Goal: Transaction & Acquisition: Purchase product/service

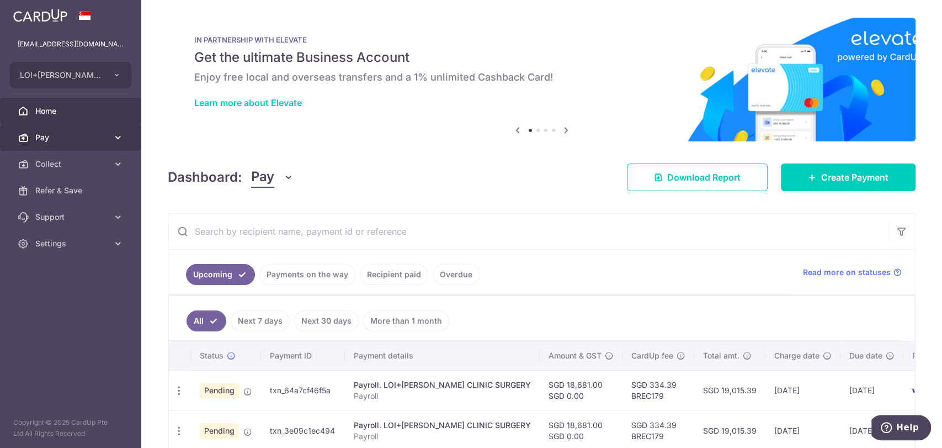
click at [62, 134] on span "Pay" at bounding box center [71, 137] width 73 height 11
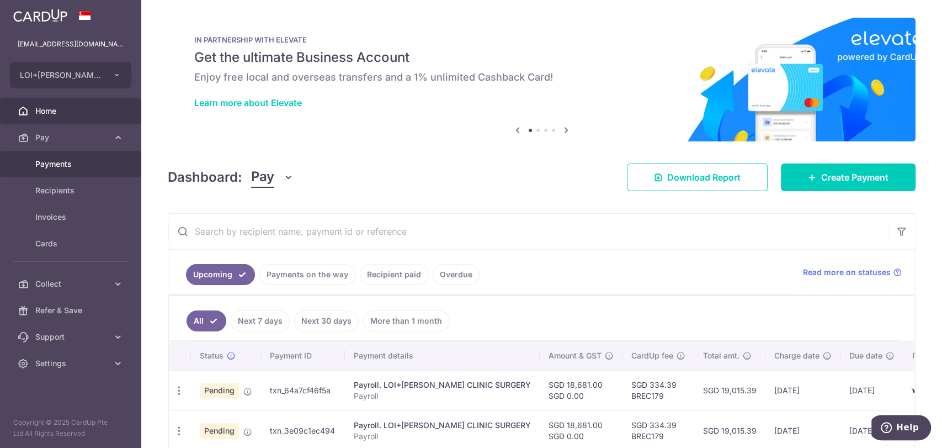
click at [59, 163] on span "Payments" at bounding box center [71, 163] width 73 height 11
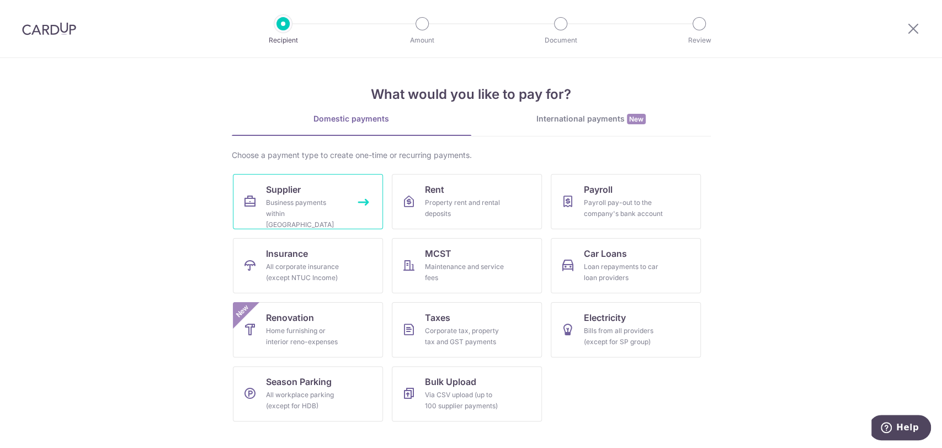
click at [308, 200] on div "Business payments within [GEOGRAPHIC_DATA]" at bounding box center [305, 213] width 79 height 33
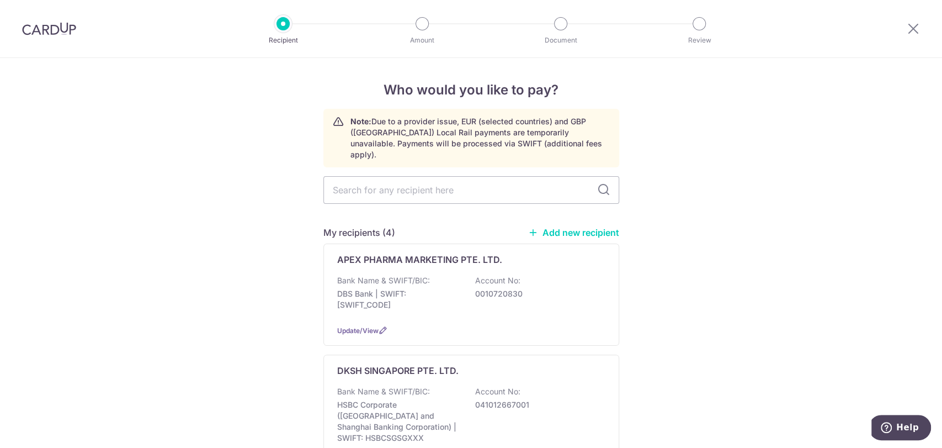
click at [570, 227] on link "Add new recipient" at bounding box center [573, 232] width 91 height 11
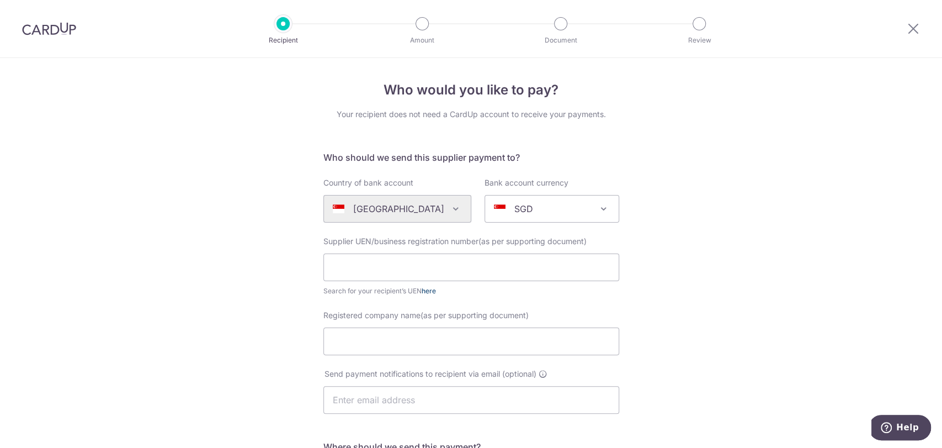
click at [429, 290] on link "here" at bounding box center [429, 290] width 14 height 8
click at [347, 270] on input "text" at bounding box center [471, 267] width 296 height 28
click at [343, 335] on input "Registered company name(as per supporting document)" at bounding box center [471, 341] width 296 height 28
paste input "JOYSON PTE. LTD."
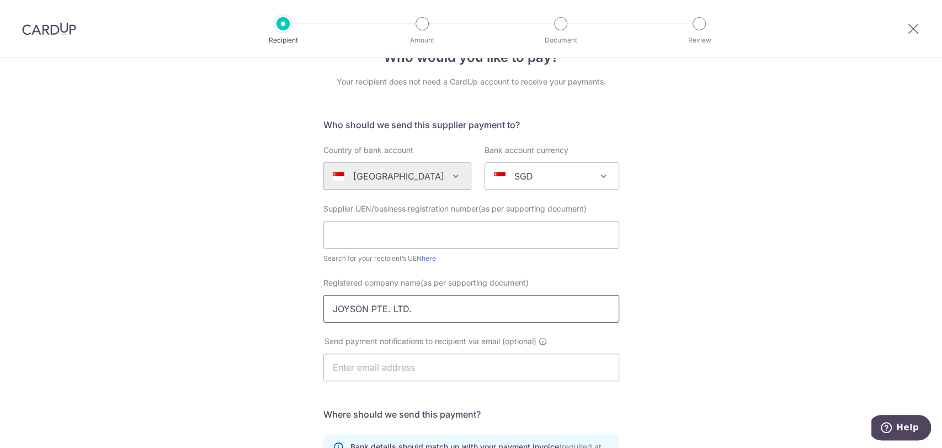
scroll to position [61, 0]
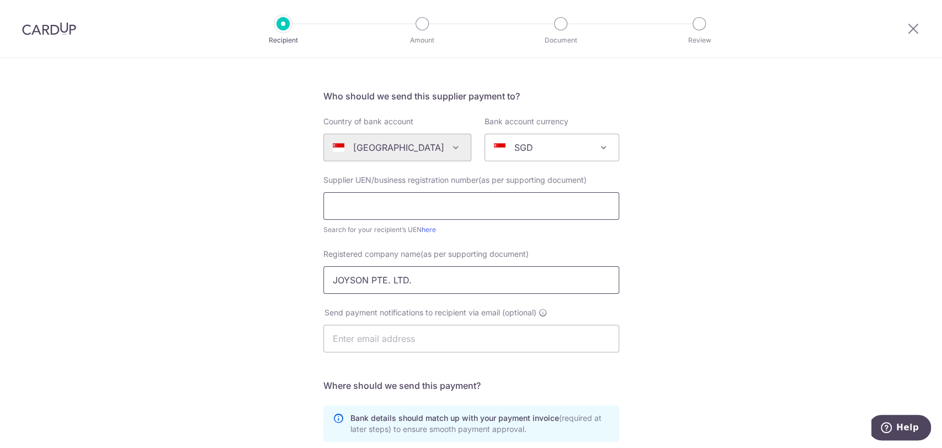
type input "JOYSON PTE. LTD."
click at [443, 207] on input "text" at bounding box center [471, 206] width 296 height 28
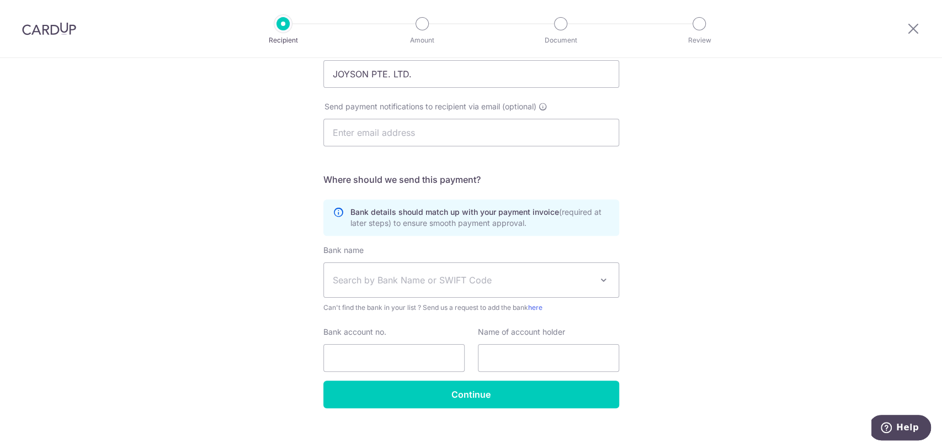
scroll to position [279, 0]
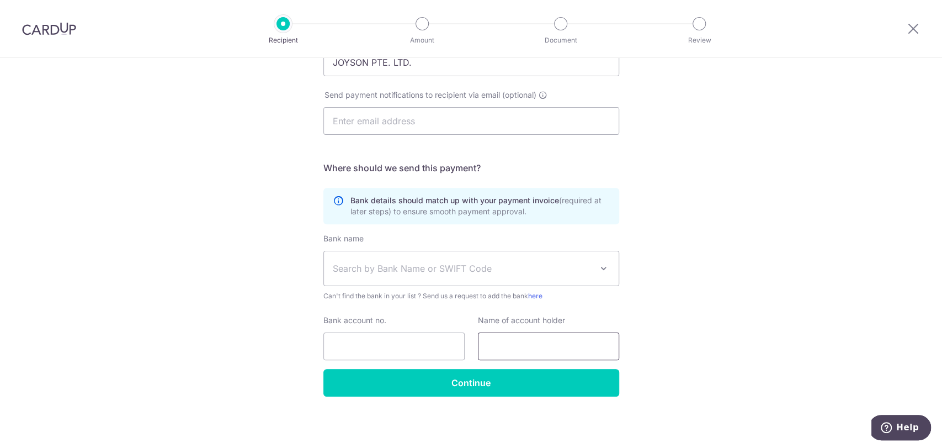
click at [517, 341] on input "text" at bounding box center [548, 346] width 141 height 28
paste input "JOYSON PTE. LTD."
type input "JOYSON PTE. LTD."
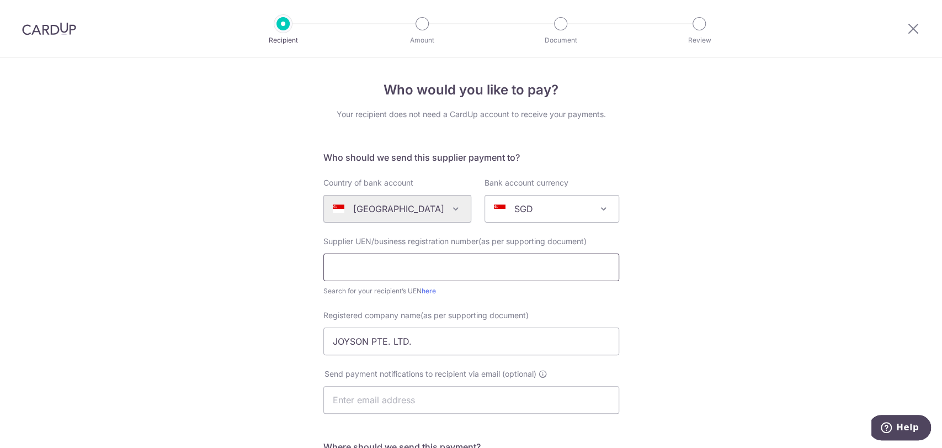
click at [366, 260] on input "text" at bounding box center [471, 267] width 296 height 28
paste input "200208477Z"
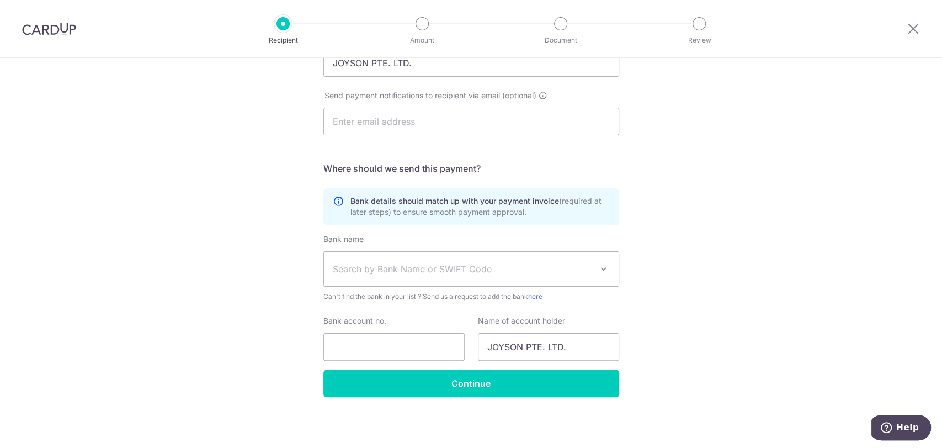
scroll to position [279, 0]
type input "200208477Z"
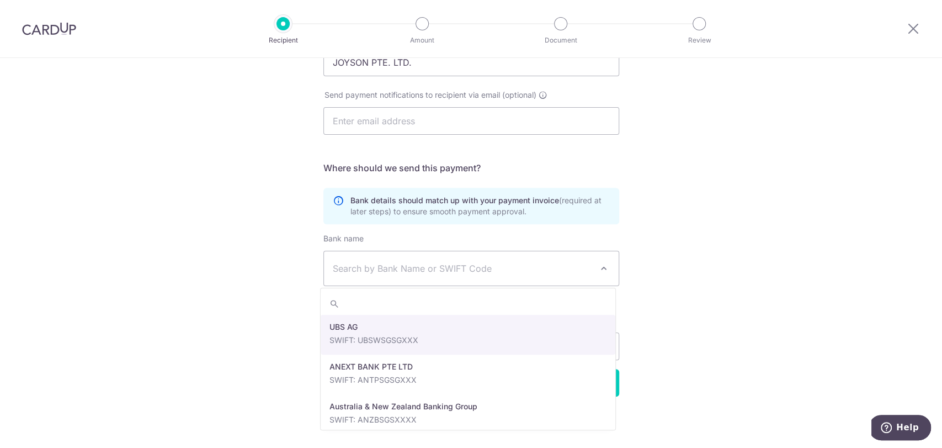
click at [455, 268] on span "Search by Bank Name or SWIFT Code" at bounding box center [462, 268] width 259 height 13
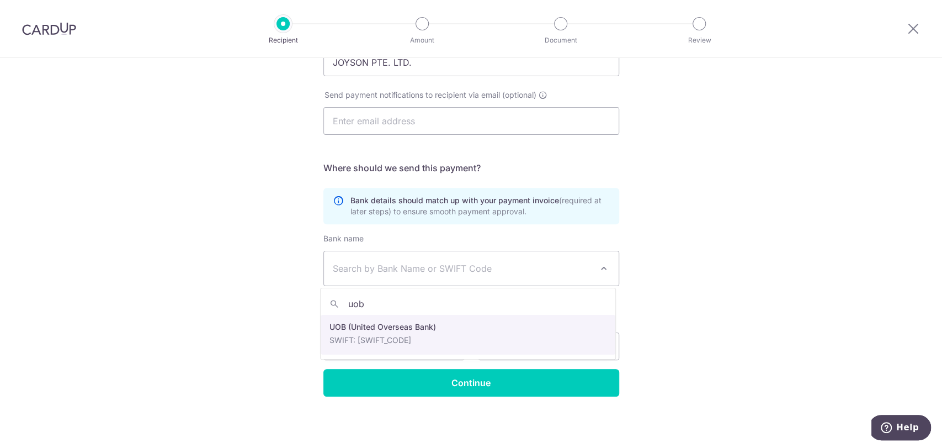
type input "uob"
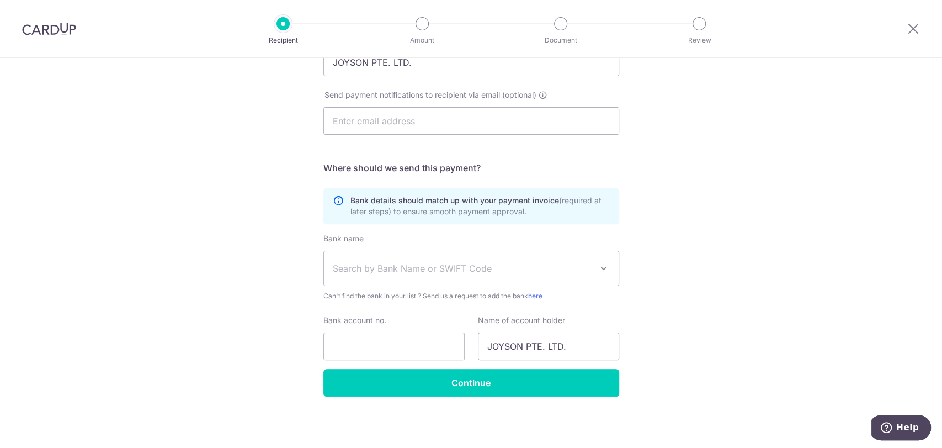
click at [494, 273] on span "Search by Bank Name or SWIFT Code" at bounding box center [462, 268] width 259 height 13
click at [587, 267] on span "Search by Bank Name or SWIFT Code" at bounding box center [462, 268] width 259 height 13
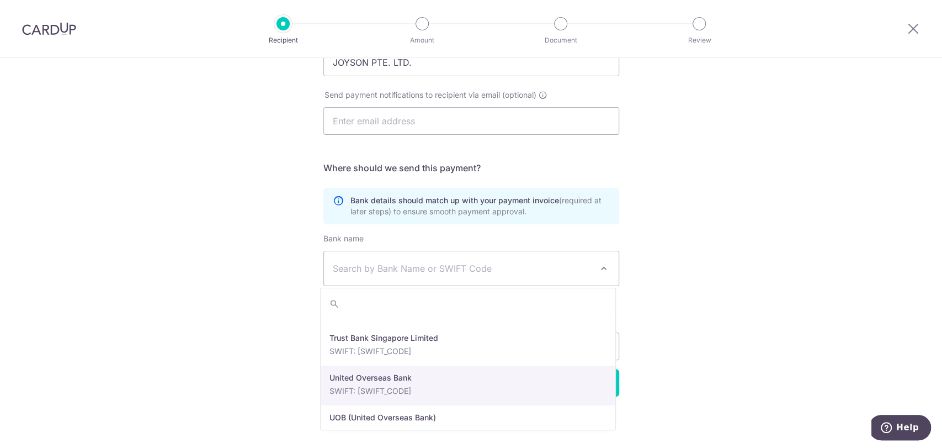
scroll to position [2514, 0]
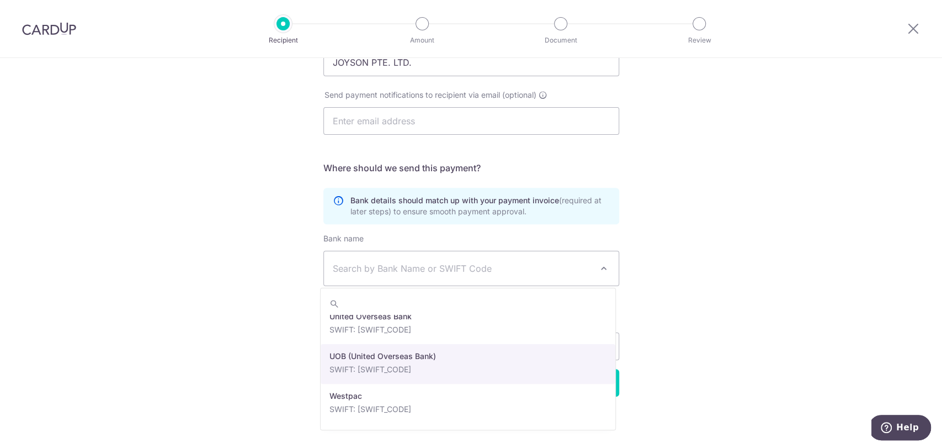
select select "18"
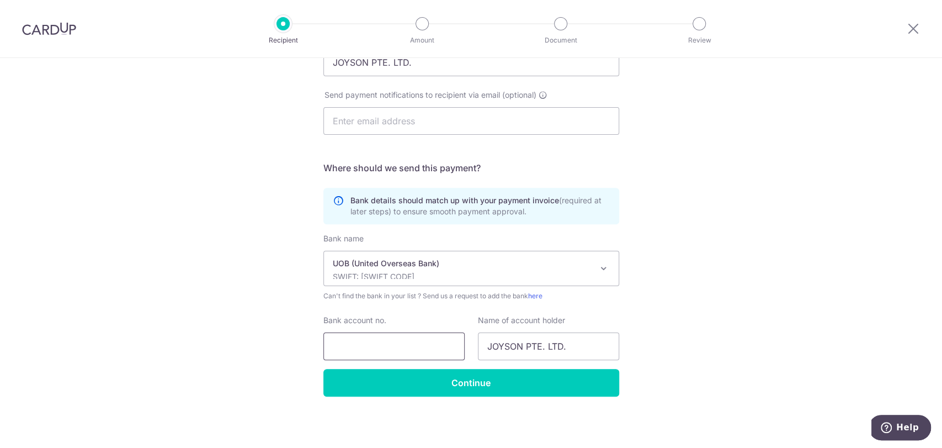
click at [388, 345] on input "Bank account no." at bounding box center [393, 346] width 141 height 28
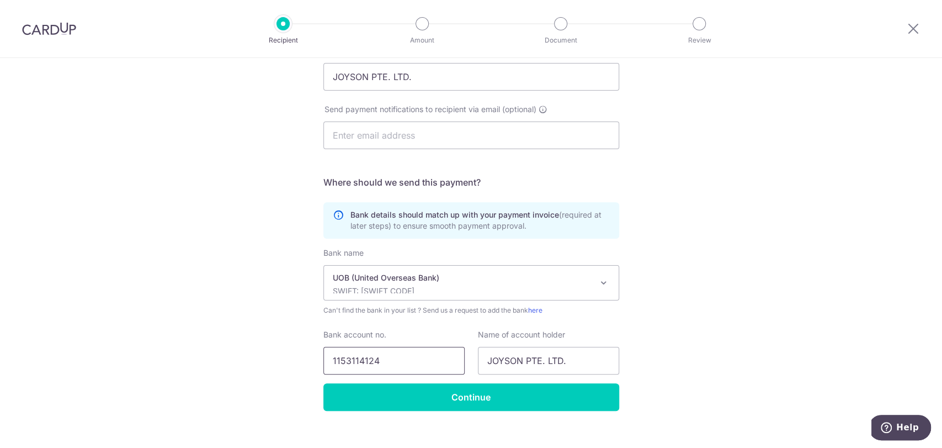
scroll to position [279, 0]
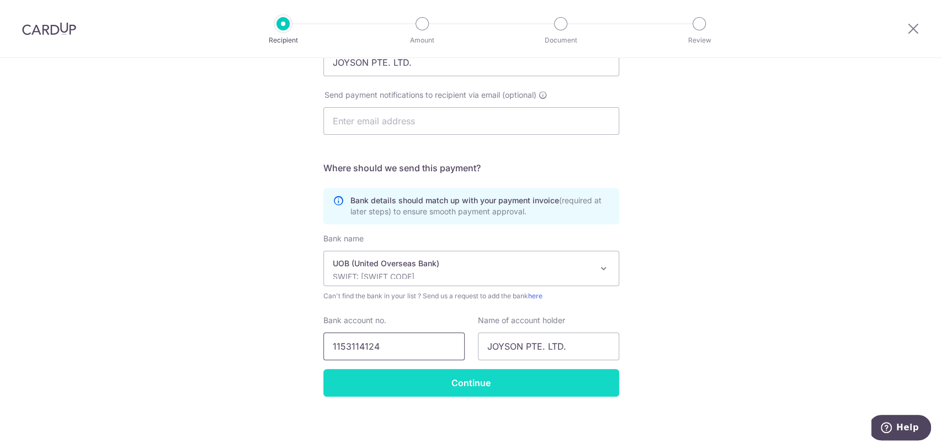
type input "1153114124"
click at [468, 383] on input "Continue" at bounding box center [471, 383] width 296 height 28
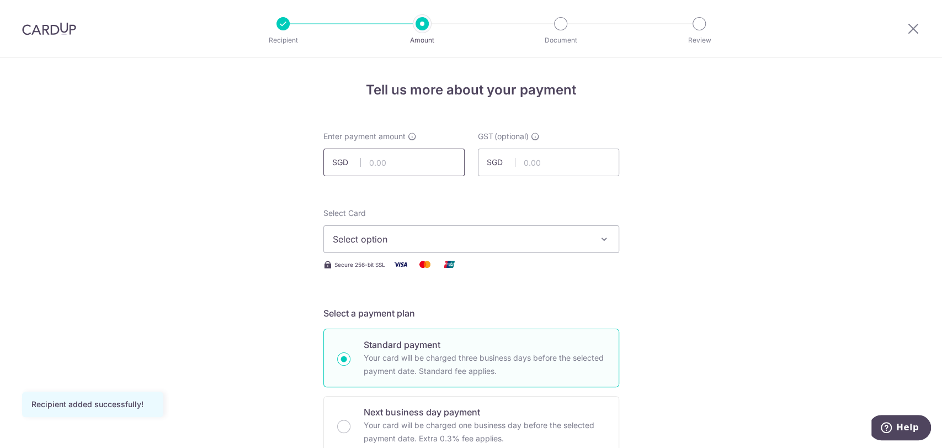
click at [415, 159] on input "text" at bounding box center [393, 162] width 141 height 28
type input "209.28"
click at [424, 240] on span "Select option" at bounding box center [461, 238] width 257 height 13
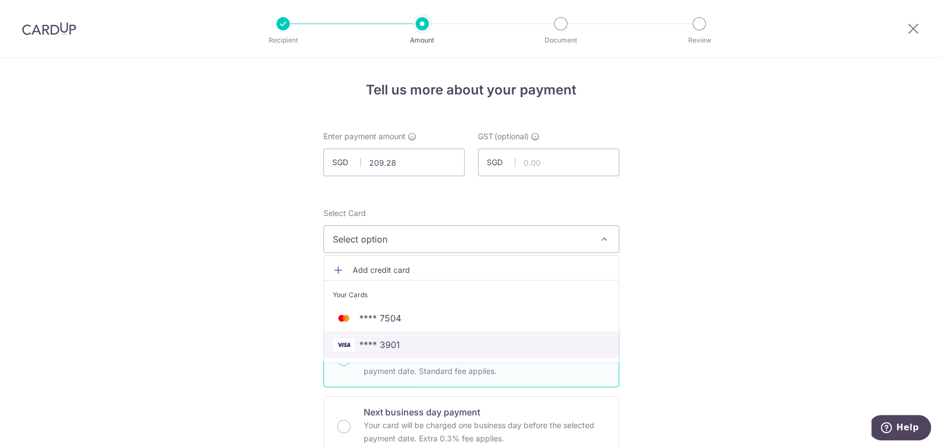
drag, startPoint x: 390, startPoint y: 341, endPoint x: 413, endPoint y: 323, distance: 29.6
click at [390, 341] on span "**** 3901" at bounding box center [379, 344] width 41 height 13
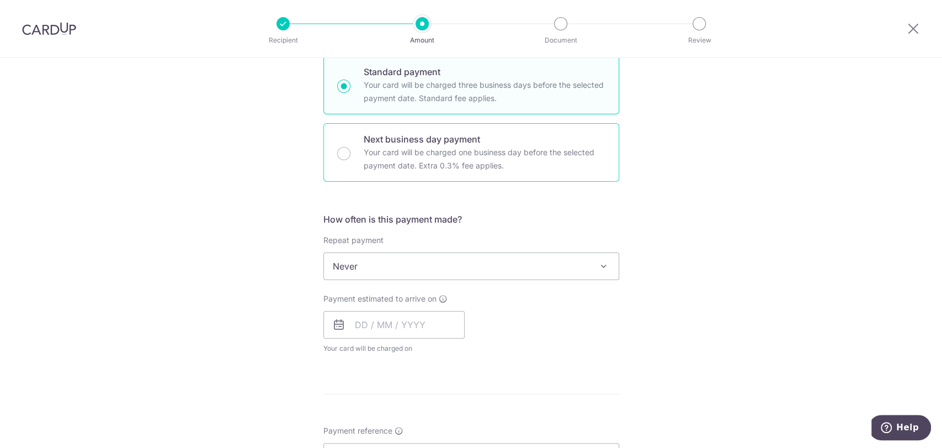
scroll to position [306, 0]
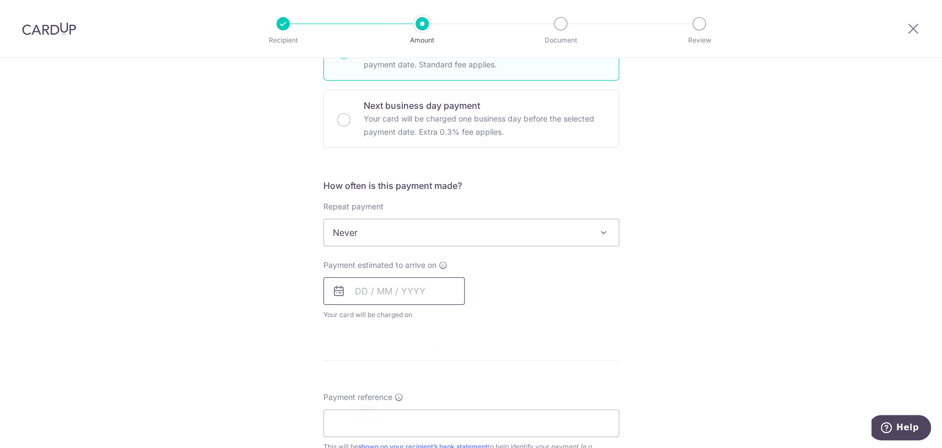
click at [412, 294] on input "text" at bounding box center [393, 291] width 141 height 28
click at [407, 409] on link "15" at bounding box center [412, 414] width 18 height 18
type input "15/10/2025"
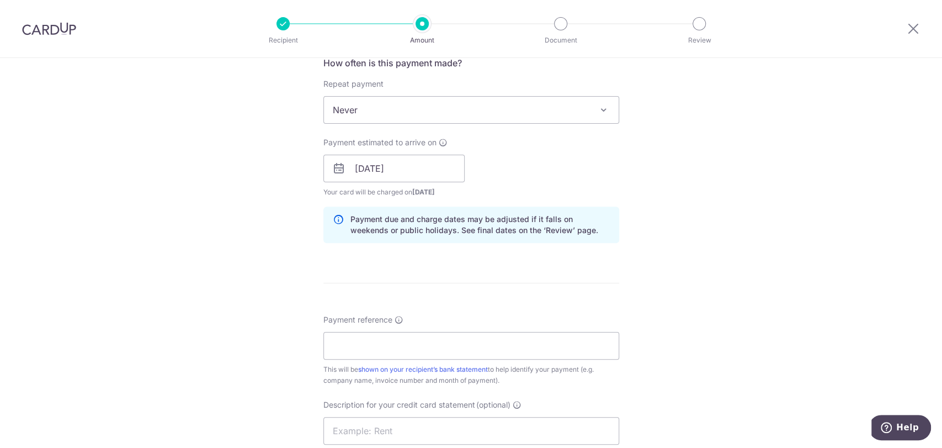
scroll to position [490, 0]
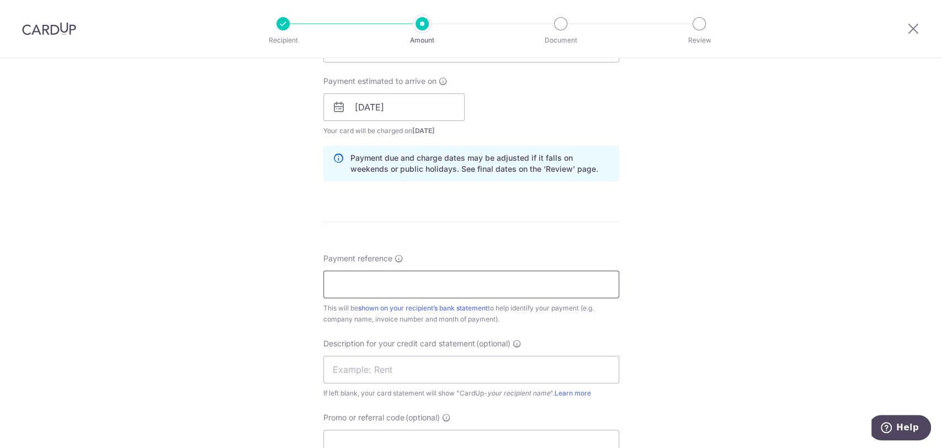
click at [457, 292] on input "Payment reference" at bounding box center [471, 284] width 296 height 28
type input "ST-2509-0936"
click at [450, 365] on input "text" at bounding box center [471, 369] width 296 height 28
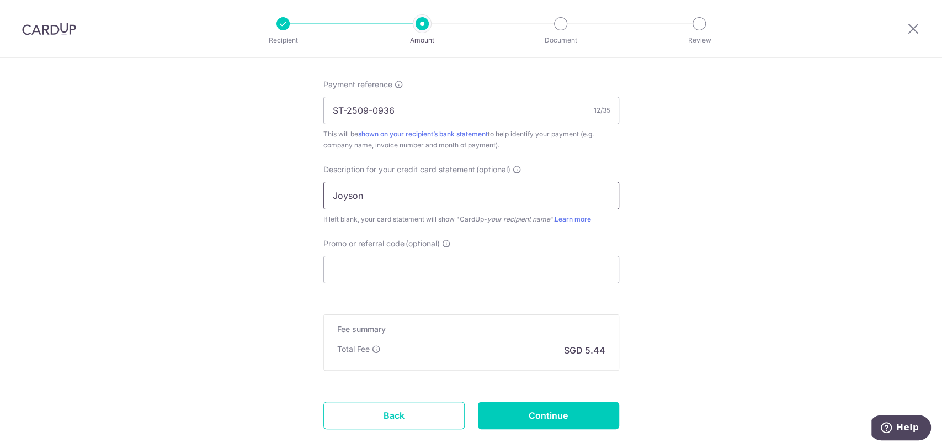
scroll to position [674, 0]
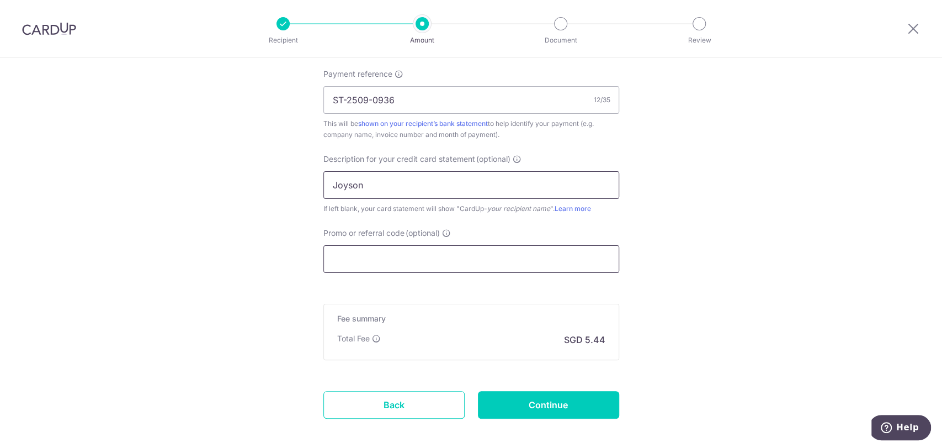
type input "Joyson"
click at [494, 259] on input "Promo or referral code (optional)" at bounding box center [471, 259] width 296 height 28
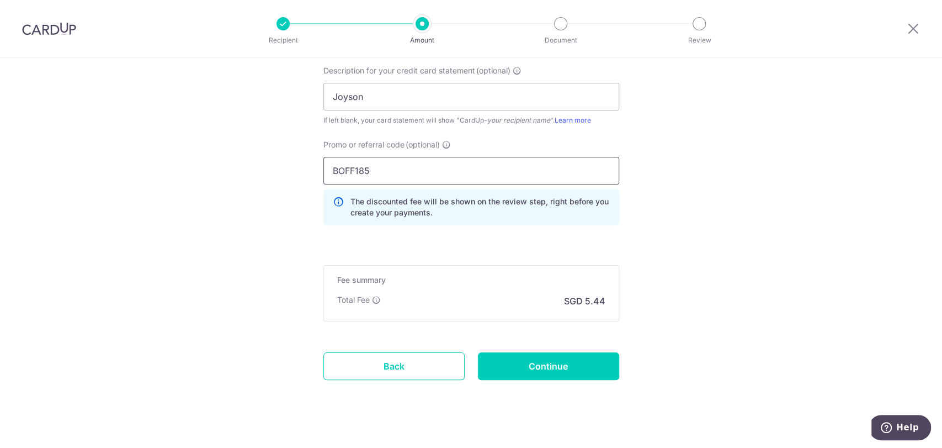
scroll to position [777, 0]
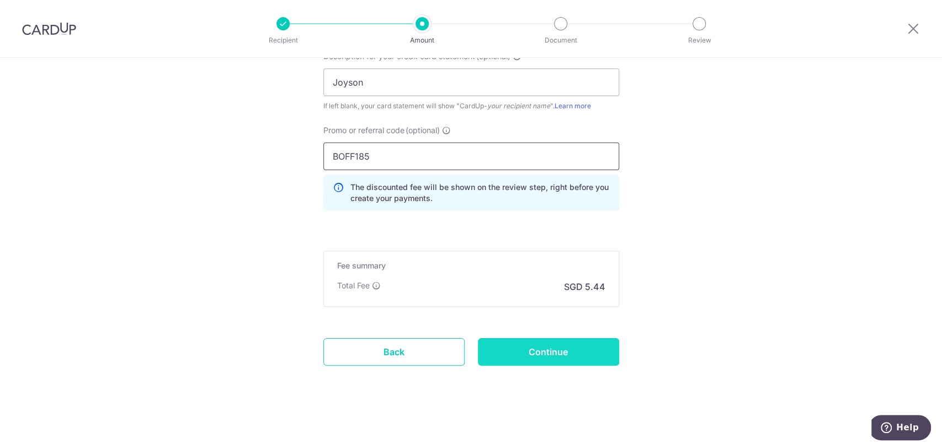
type input "BOFF185"
click at [524, 347] on input "Continue" at bounding box center [548, 352] width 141 height 28
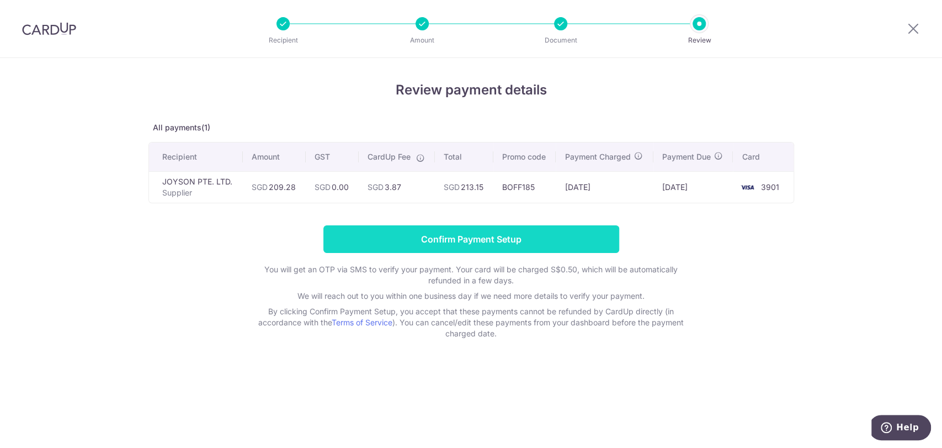
click at [477, 240] on input "Confirm Payment Setup" at bounding box center [471, 239] width 296 height 28
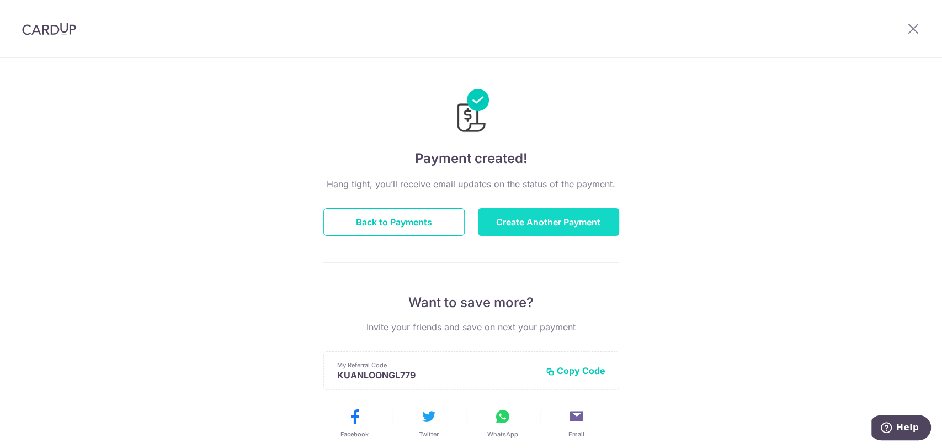
click at [514, 231] on button "Create Another Payment" at bounding box center [548, 222] width 141 height 28
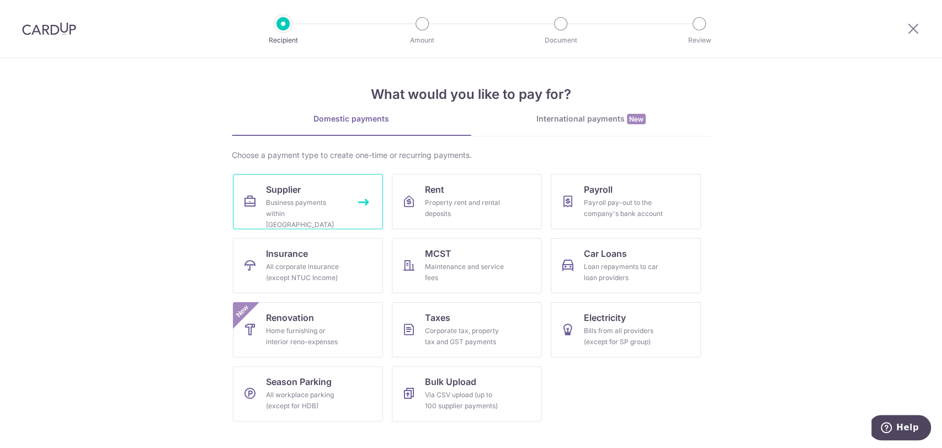
click at [331, 199] on div "Business payments within Singapore" at bounding box center [305, 213] width 79 height 33
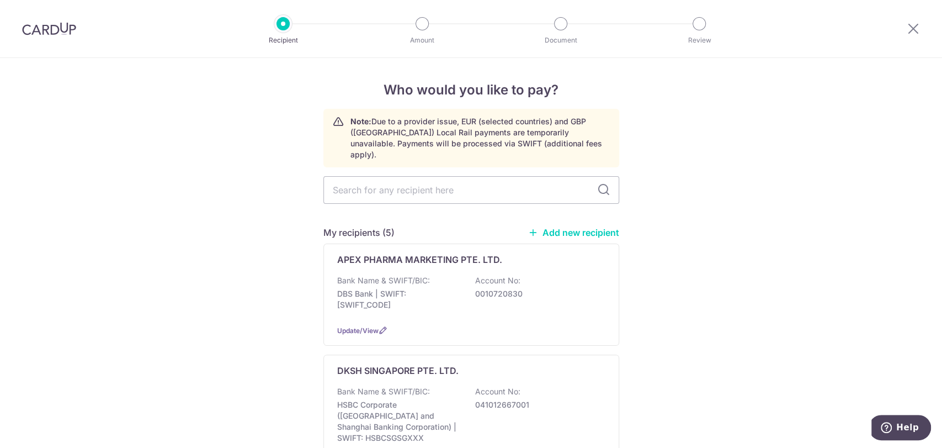
click at [542, 227] on link "Add new recipient" at bounding box center [573, 232] width 91 height 11
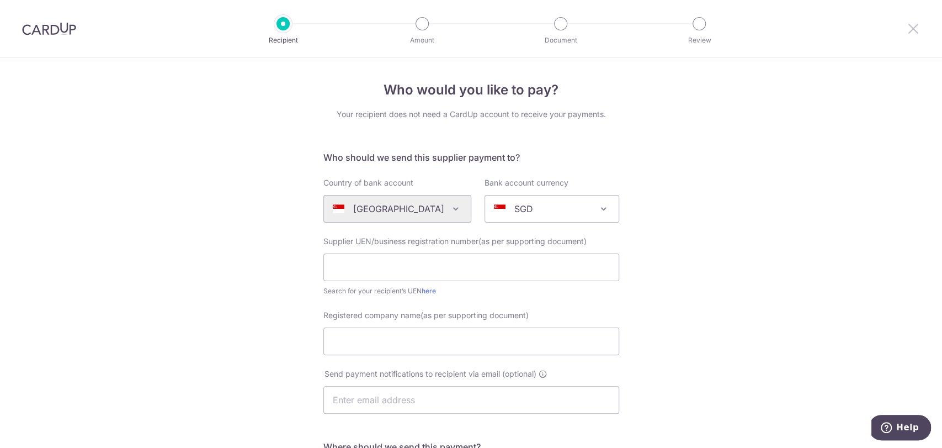
click at [912, 26] on icon at bounding box center [913, 29] width 13 height 14
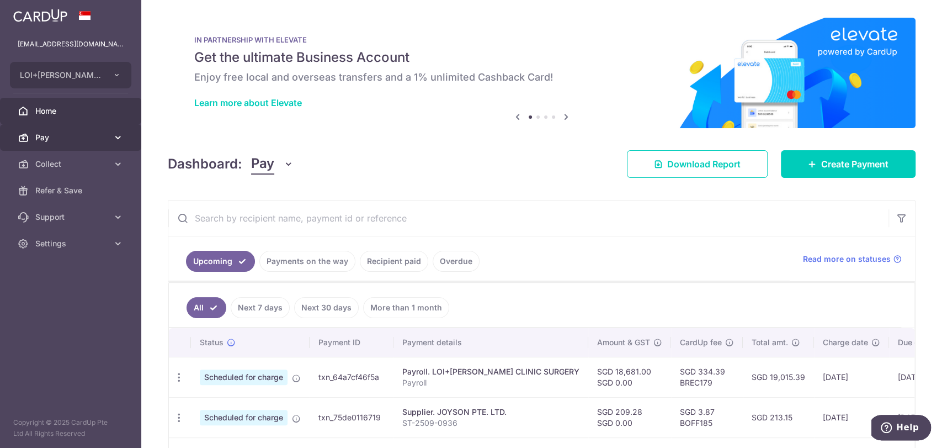
click at [41, 136] on span "Pay" at bounding box center [71, 137] width 73 height 11
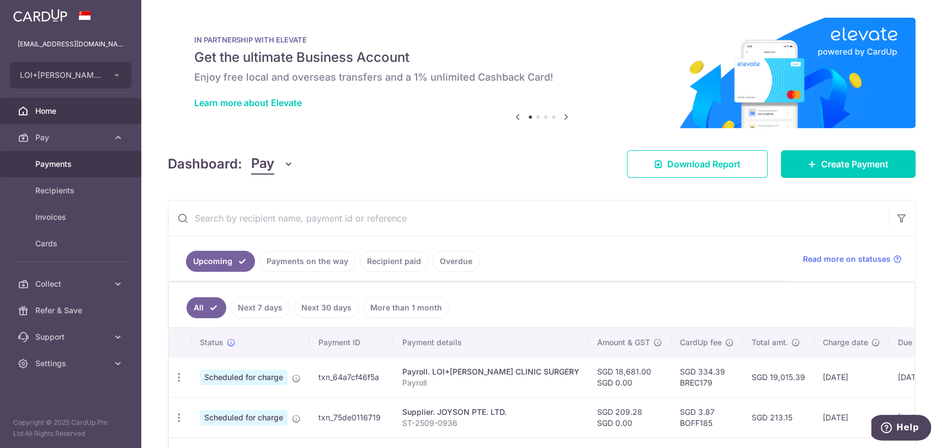
click at [47, 159] on span "Payments" at bounding box center [71, 163] width 73 height 11
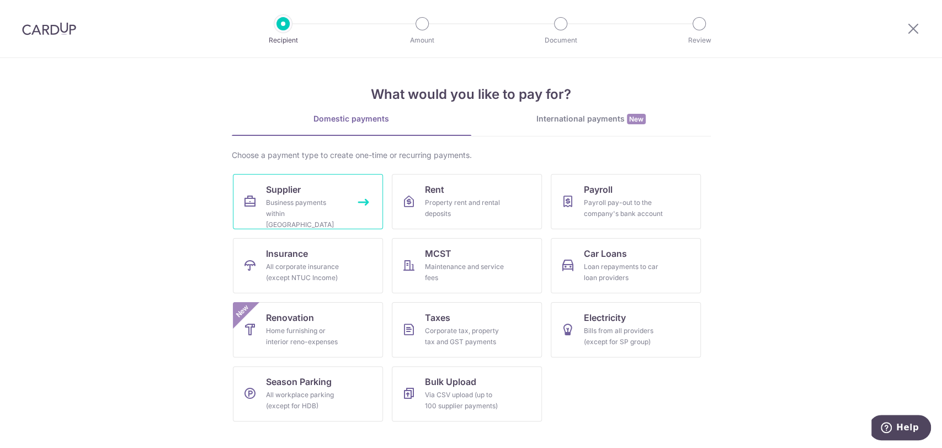
click at [334, 197] on div "Business payments within [GEOGRAPHIC_DATA]" at bounding box center [305, 213] width 79 height 33
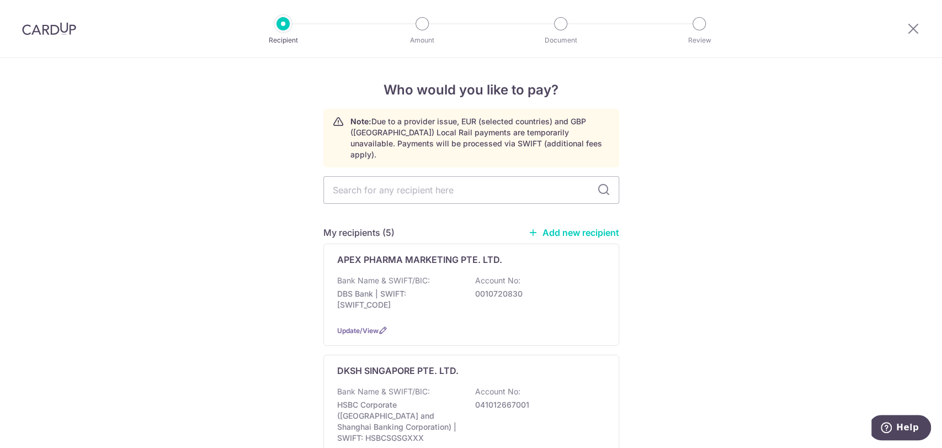
click at [565, 227] on link "Add new recipient" at bounding box center [573, 232] width 91 height 11
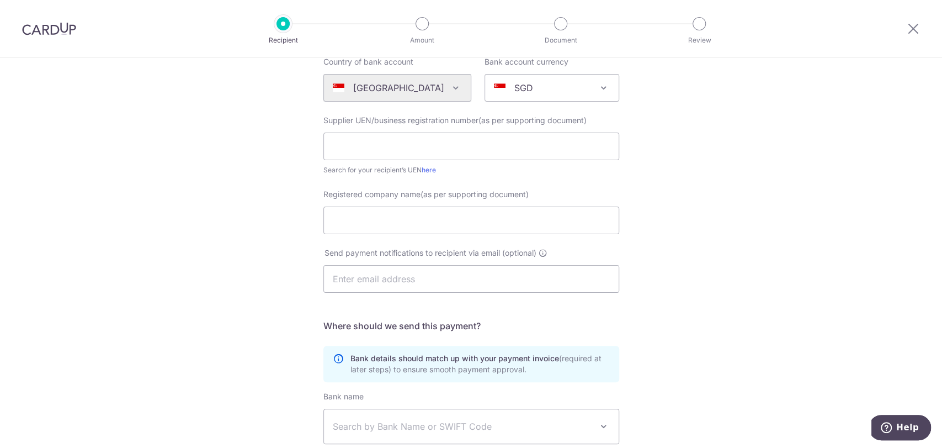
scroll to position [123, 0]
click at [399, 226] on input "Registered company name(as per supporting document)" at bounding box center [471, 219] width 296 height 28
paste input "UNI DRUG HOUSE"
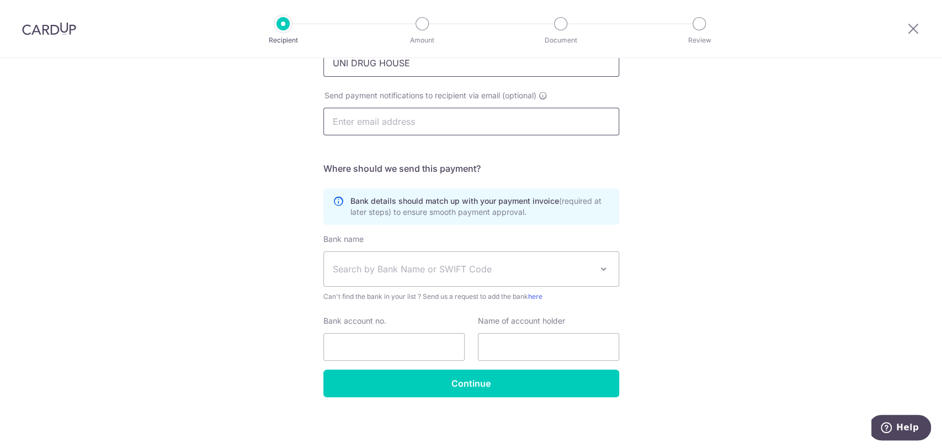
scroll to position [279, 0]
type input "UNI DRUG HOUSE"
paste input "UNI DRUG HOUSE"
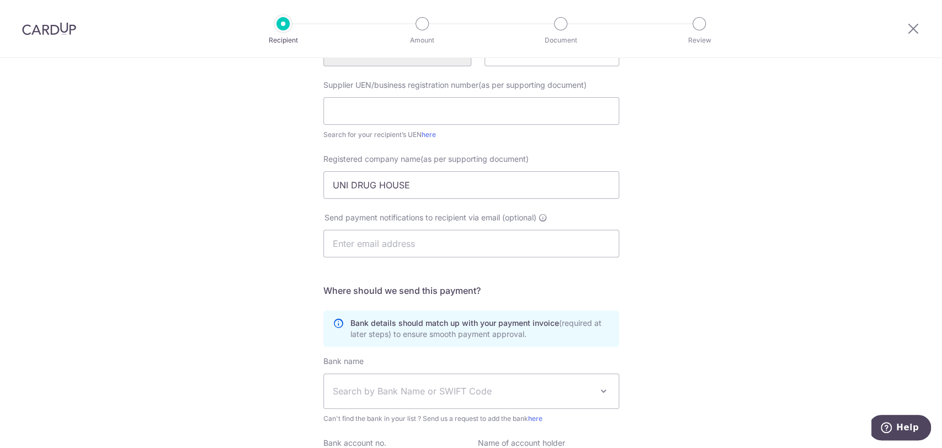
scroll to position [34, 0]
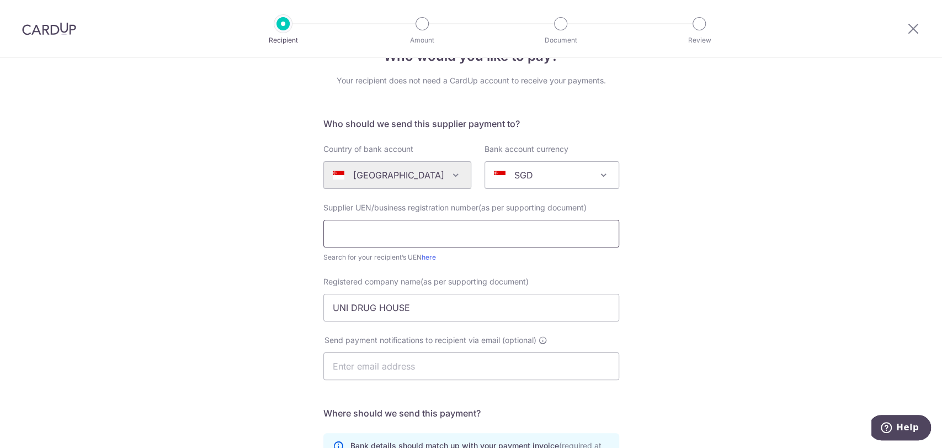
type input "UNI DRUG HOUSE"
click at [412, 233] on input "text" at bounding box center [471, 234] width 296 height 28
paste input "04253400C"
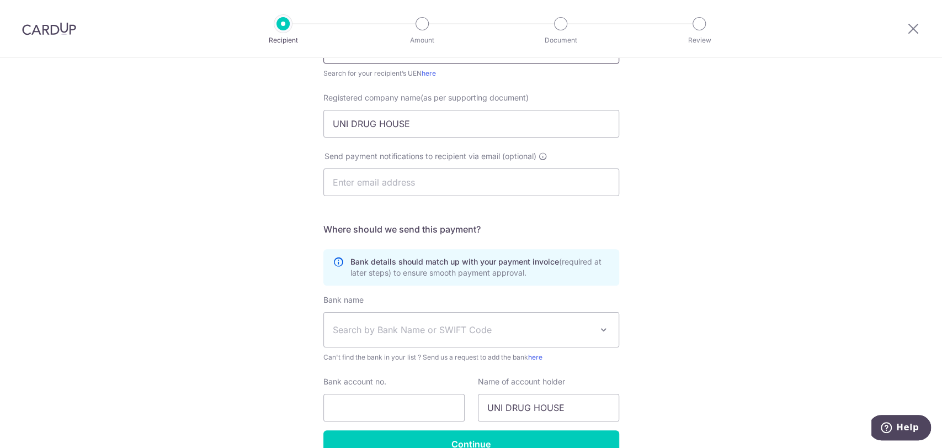
scroll to position [279, 0]
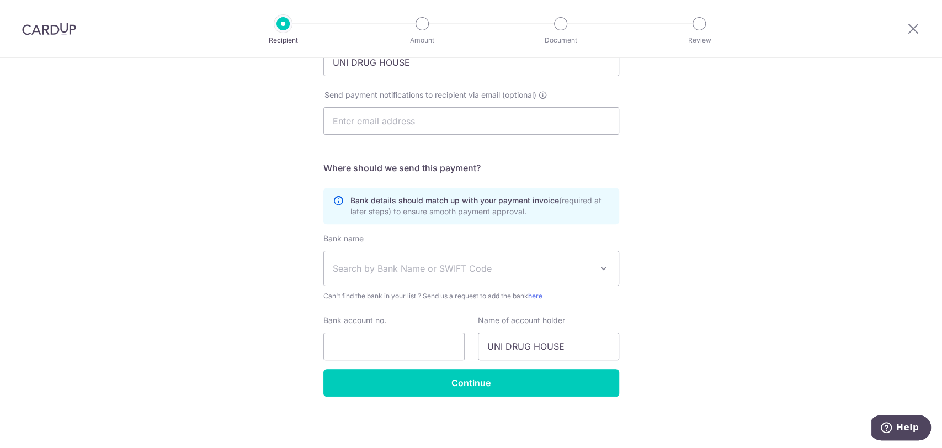
type input "04253400C"
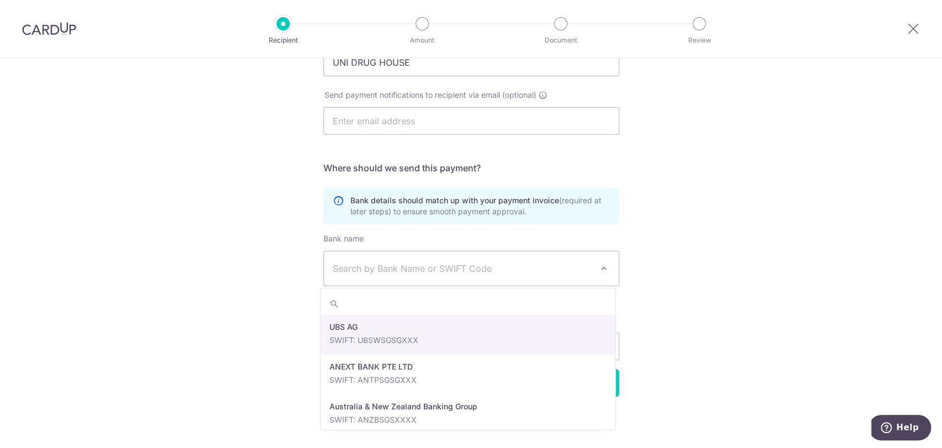
click at [467, 266] on span "Search by Bank Name or SWIFT Code" at bounding box center [462, 268] width 259 height 13
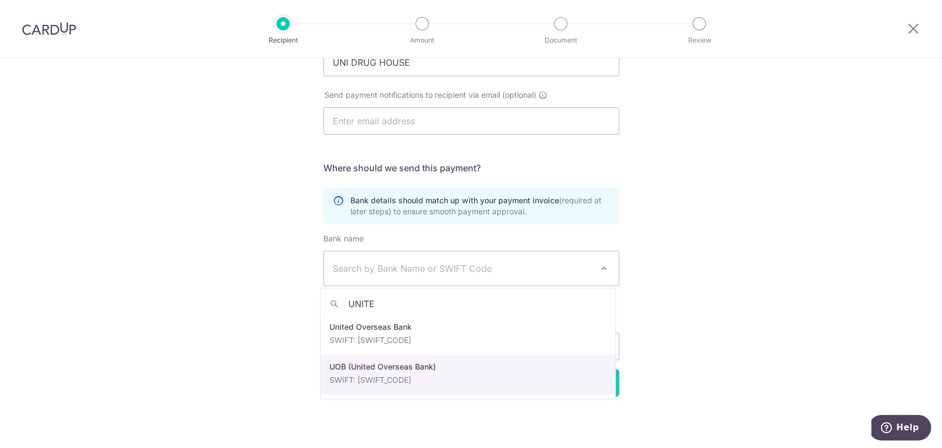
type input "UNITE"
select select "18"
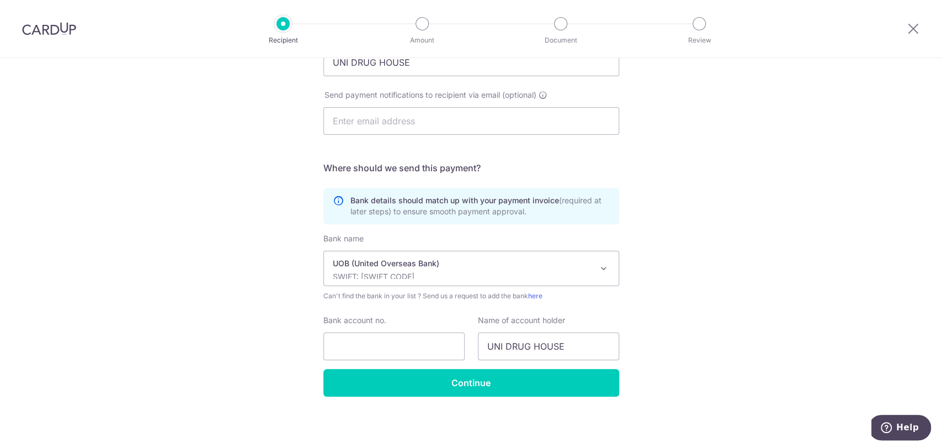
click at [461, 269] on div "UOB (United Overseas Bank) SWIFT: UOVBSGSGXXX" at bounding box center [462, 268] width 259 height 21
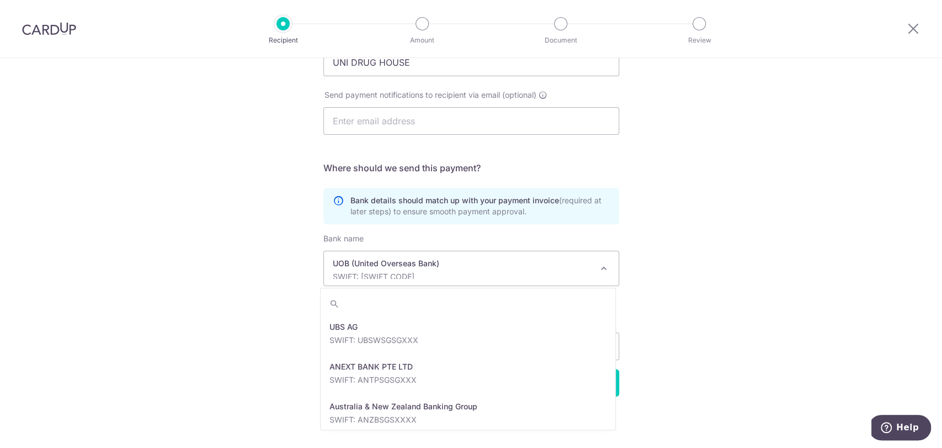
scroll to position [2463, 0]
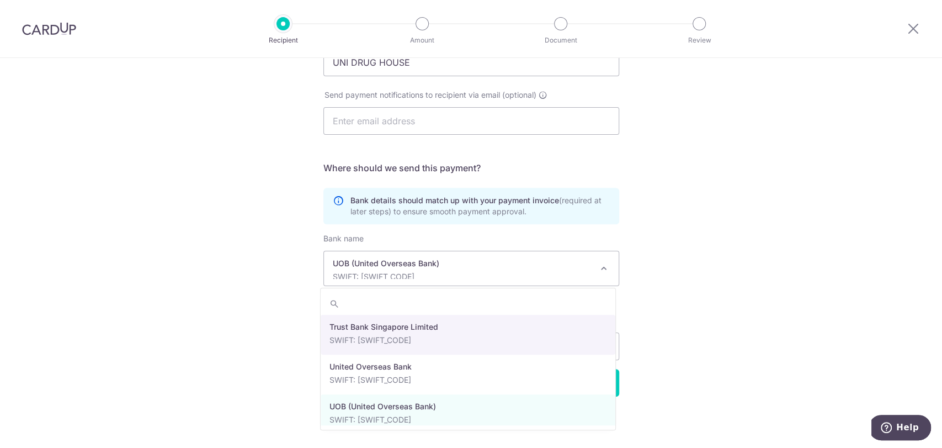
click at [482, 272] on p "SWIFT: UOVBSGSGXXX" at bounding box center [462, 276] width 259 height 11
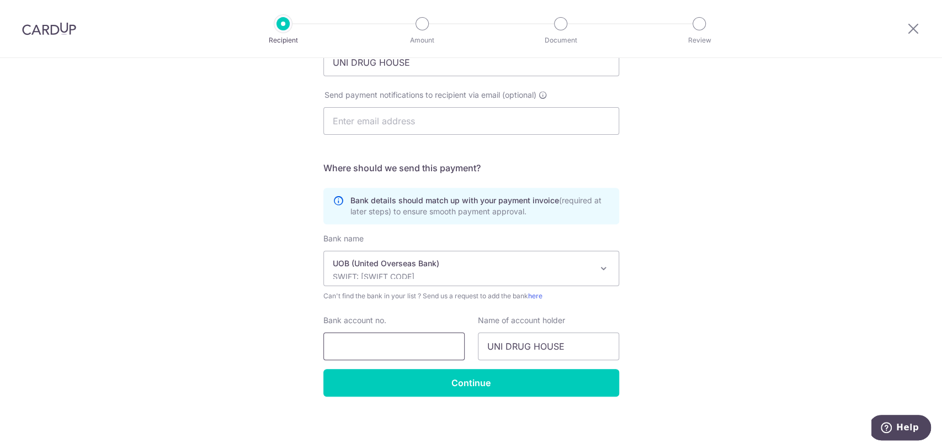
click at [412, 344] on input "Bank account no." at bounding box center [393, 346] width 141 height 28
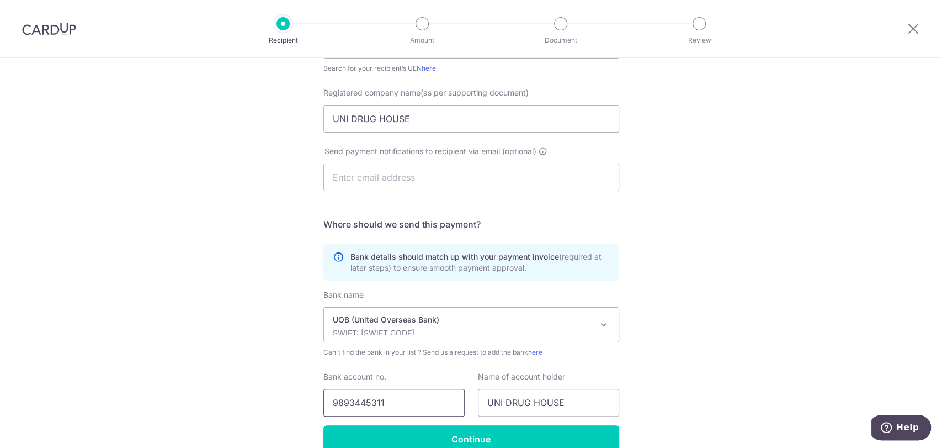
scroll to position [279, 0]
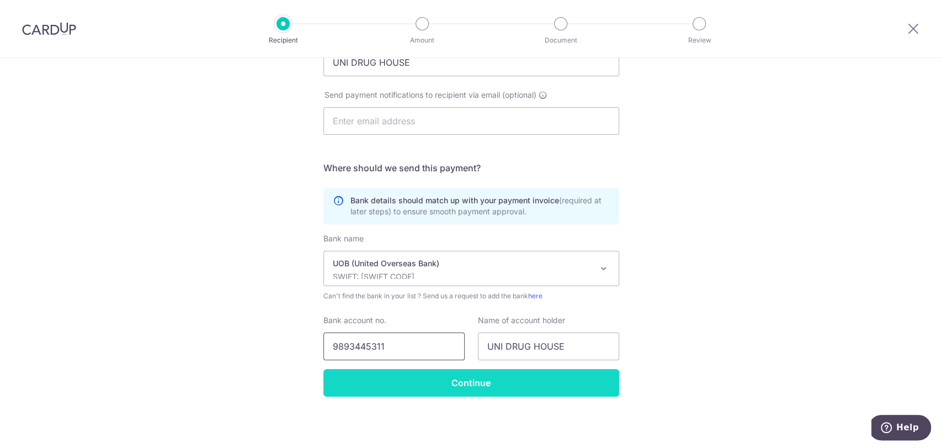
type input "9893445311"
click at [481, 375] on input "Continue" at bounding box center [471, 383] width 296 height 28
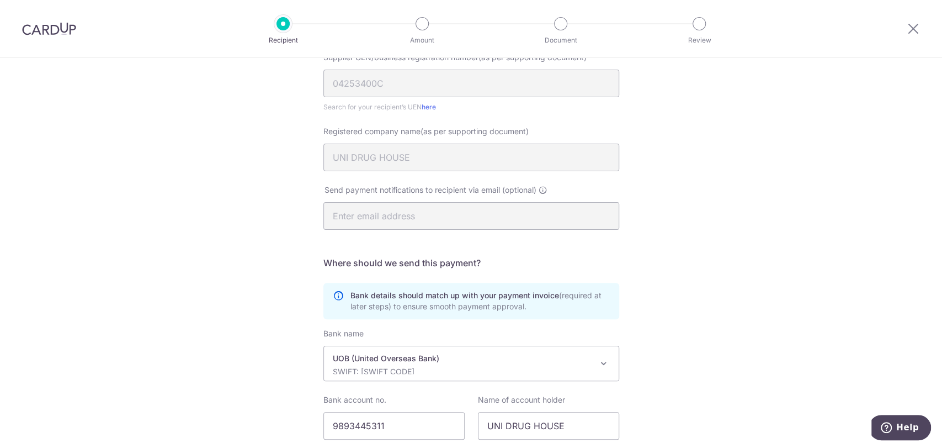
scroll to position [245, 0]
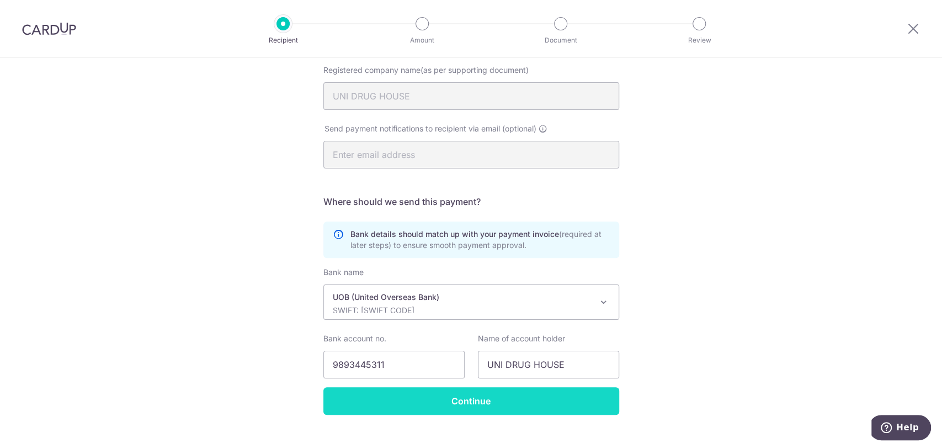
click at [490, 394] on input "Continue" at bounding box center [471, 401] width 296 height 28
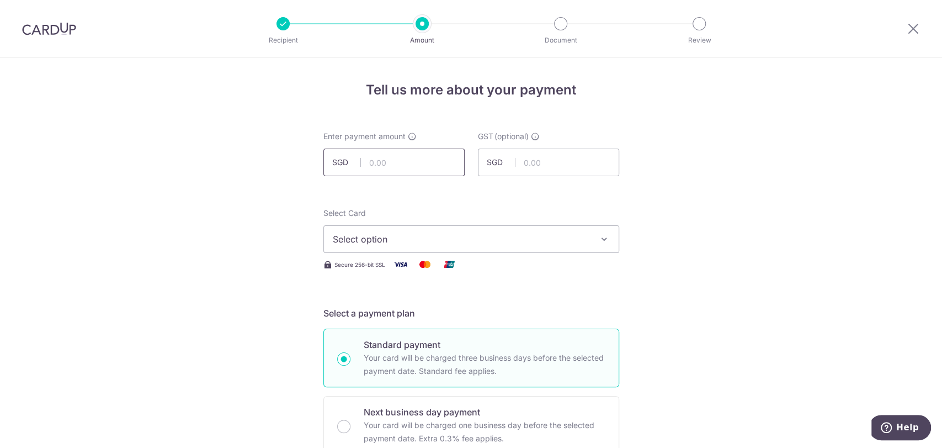
click at [377, 155] on input "text" at bounding box center [393, 162] width 141 height 28
type input "858.83"
click at [426, 238] on span "Select option" at bounding box center [461, 238] width 257 height 13
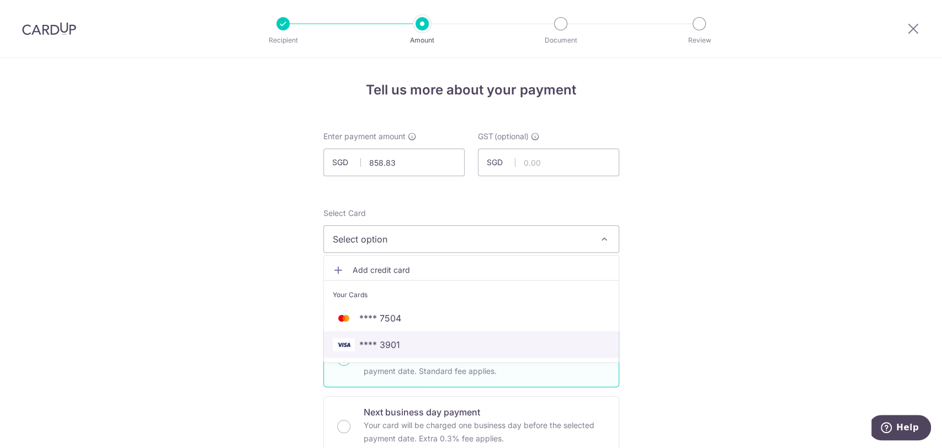
click at [401, 340] on span "**** 3901" at bounding box center [471, 344] width 277 height 13
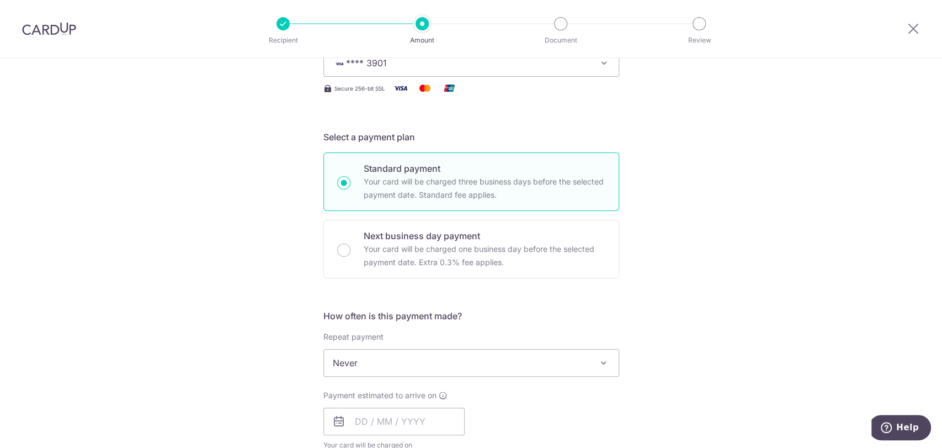
scroll to position [306, 0]
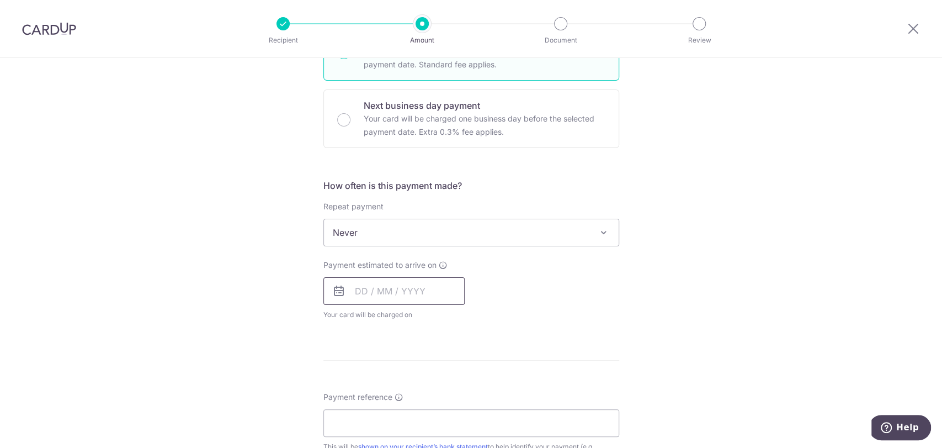
click at [377, 290] on input "text" at bounding box center [393, 291] width 141 height 28
click at [409, 411] on link "15" at bounding box center [412, 414] width 18 height 18
type input "15/10/2025"
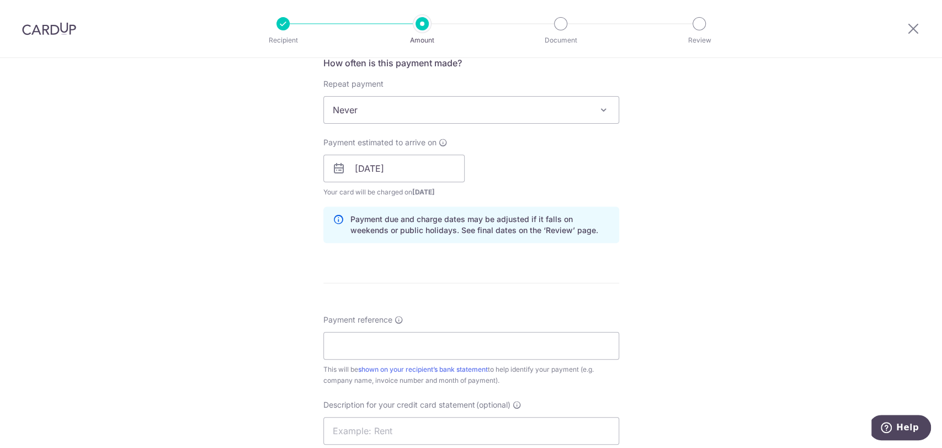
scroll to position [490, 0]
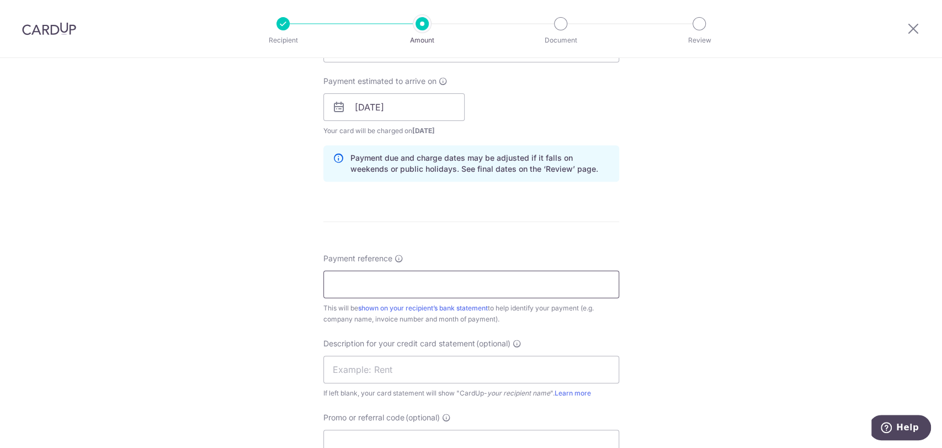
click at [464, 289] on input "Payment reference" at bounding box center [471, 284] width 296 height 28
type input "INV 25275933"
click at [416, 363] on input "text" at bounding box center [471, 369] width 296 height 28
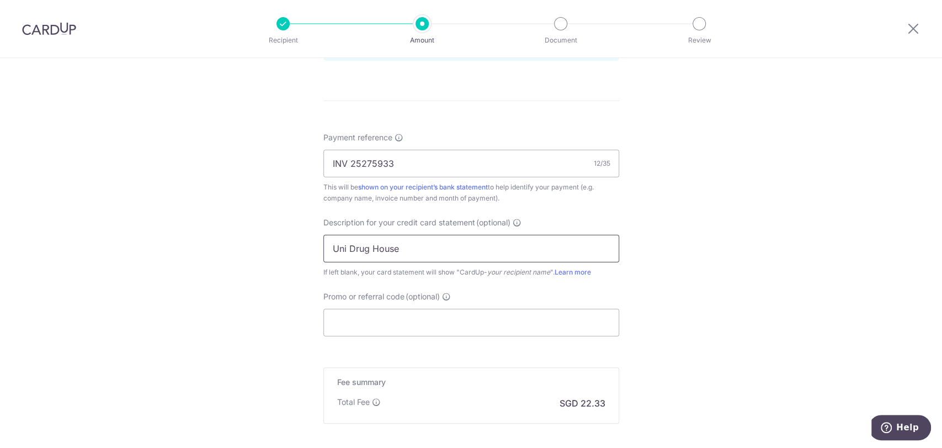
scroll to position [613, 0]
type input "Uni Drug House"
click at [419, 320] on input "Promo or referral code (optional)" at bounding box center [471, 320] width 296 height 28
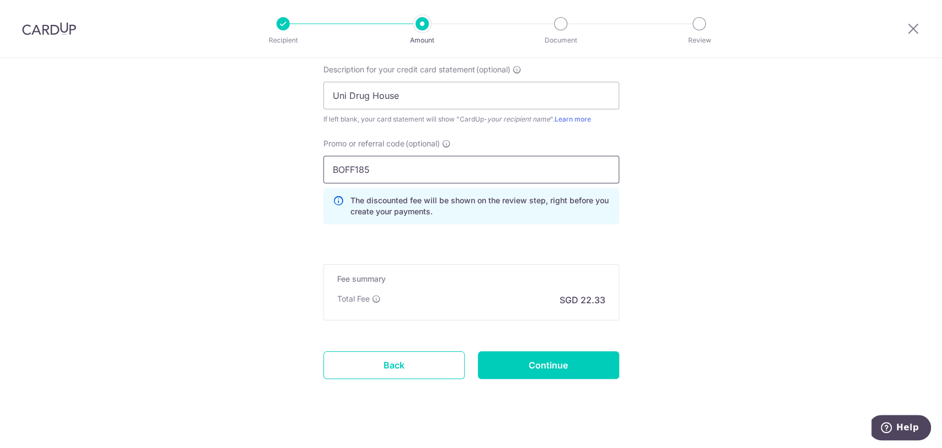
scroll to position [777, 0]
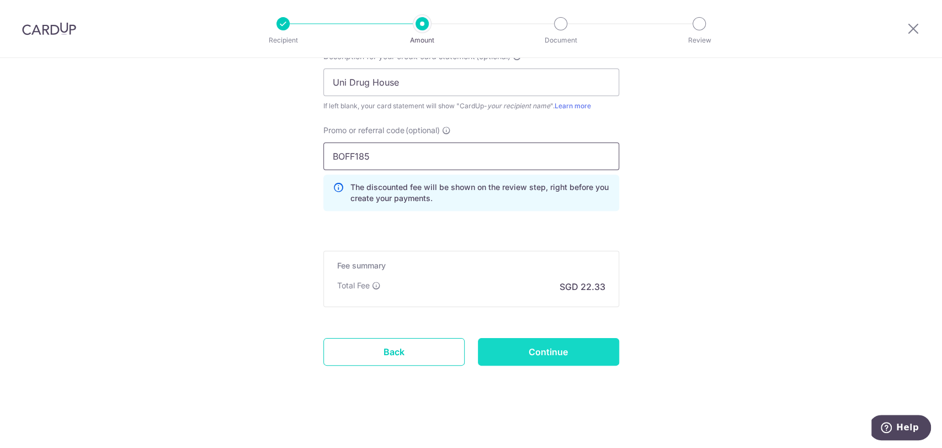
type input "BOFF185"
click at [551, 350] on input "Continue" at bounding box center [548, 352] width 141 height 28
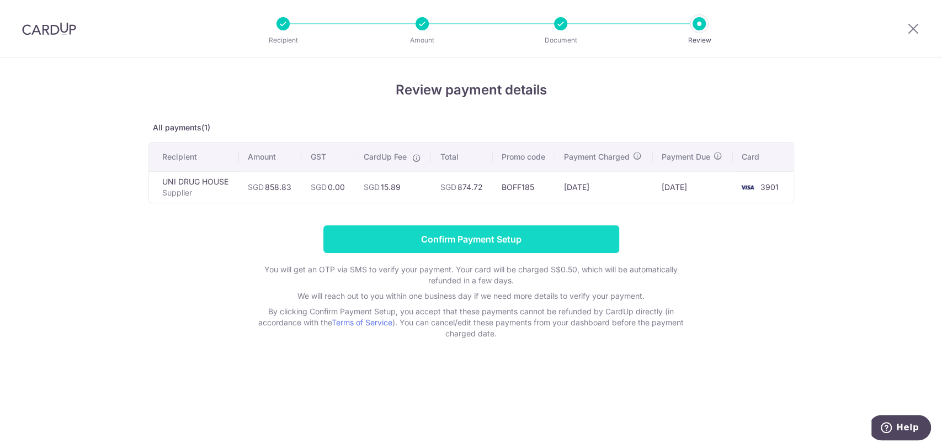
click at [513, 236] on input "Confirm Payment Setup" at bounding box center [471, 239] width 296 height 28
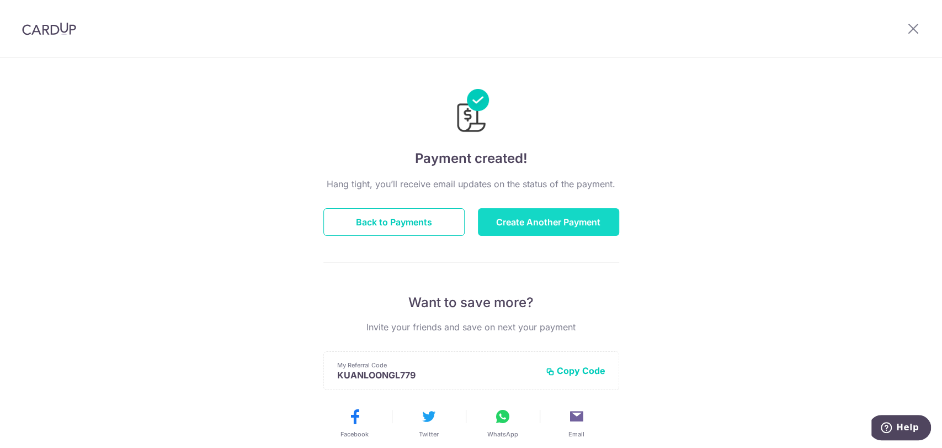
click at [542, 230] on button "Create Another Payment" at bounding box center [548, 222] width 141 height 28
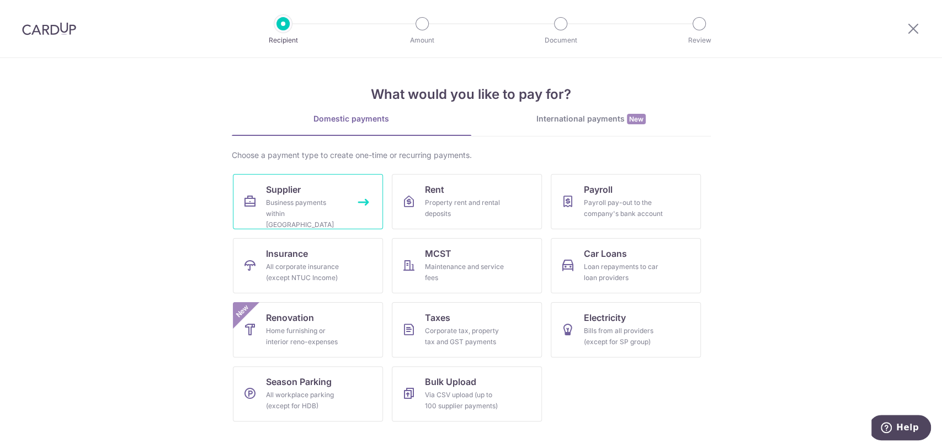
click at [311, 203] on div "Business payments within [GEOGRAPHIC_DATA]" at bounding box center [305, 213] width 79 height 33
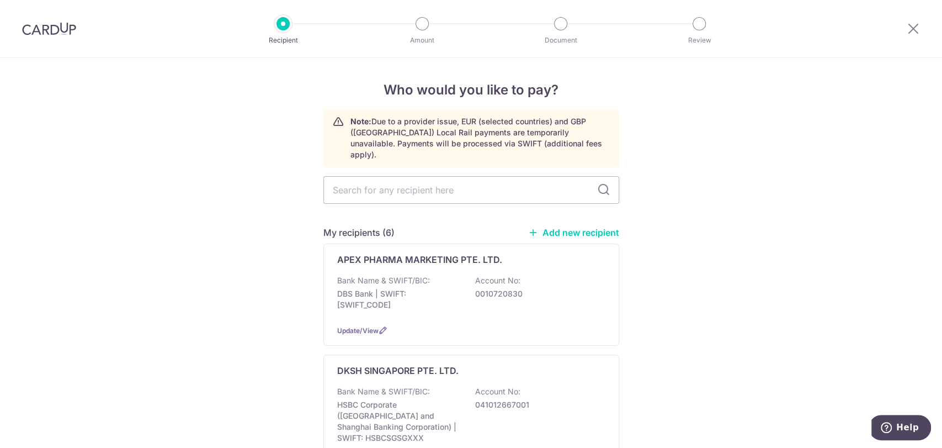
click at [549, 227] on link "Add new recipient" at bounding box center [573, 232] width 91 height 11
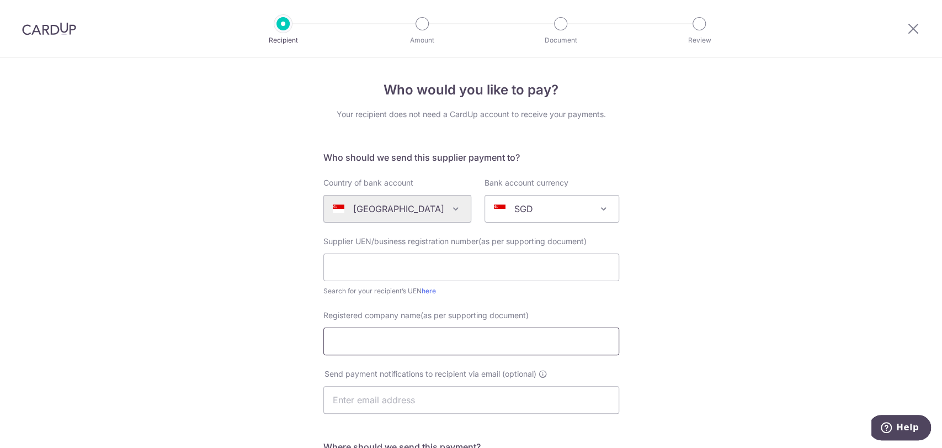
paste input "ZYFAS PHARMA PTE. LTD."
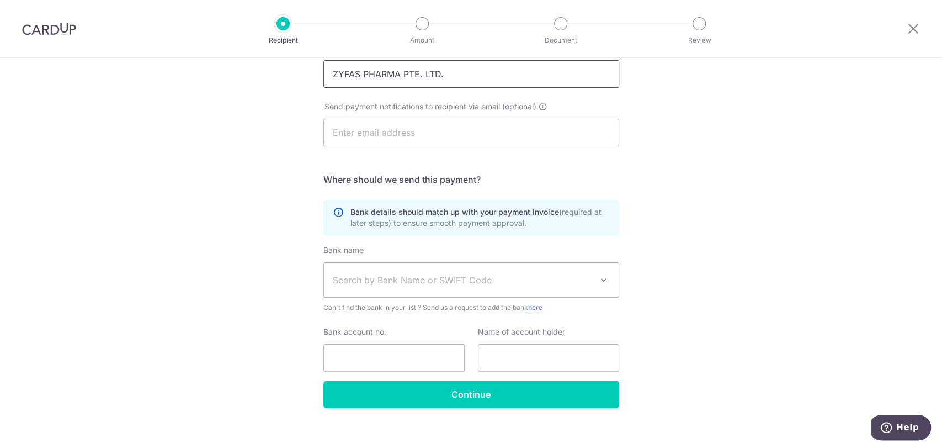
scroll to position [279, 0]
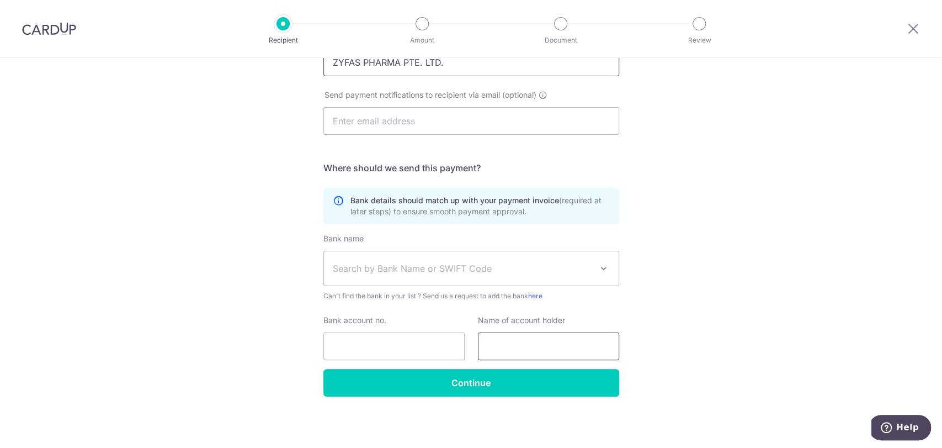
type input "ZYFAS PHARMA PTE. LTD."
paste input "ZYFAS PHARMA PTE. LTD."
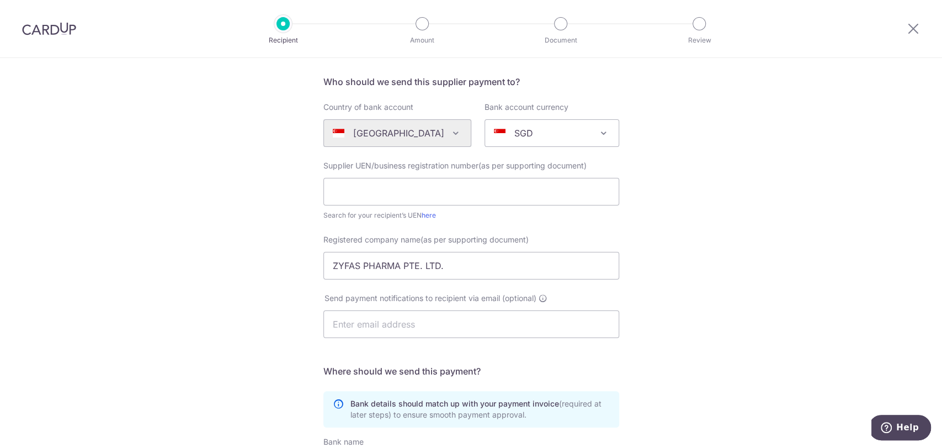
scroll to position [0, 0]
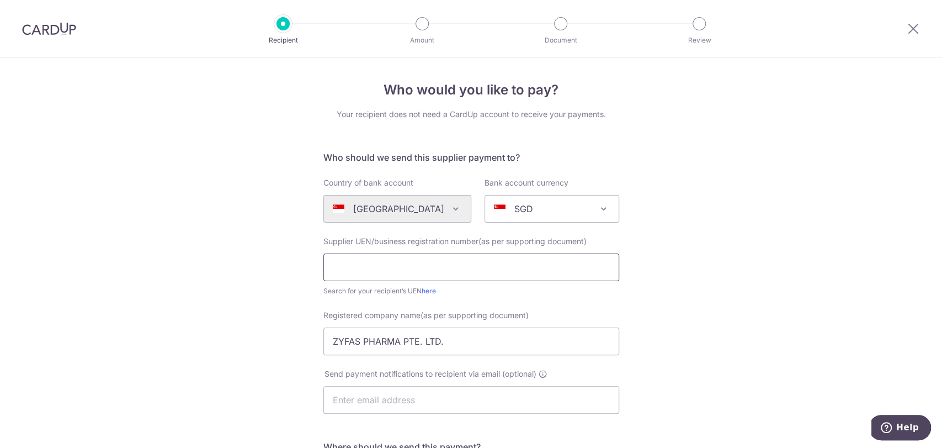
type input "ZYFAS PHARMA PTE. LTD."
click at [409, 265] on input "text" at bounding box center [471, 267] width 296 height 28
paste input "200513447H"
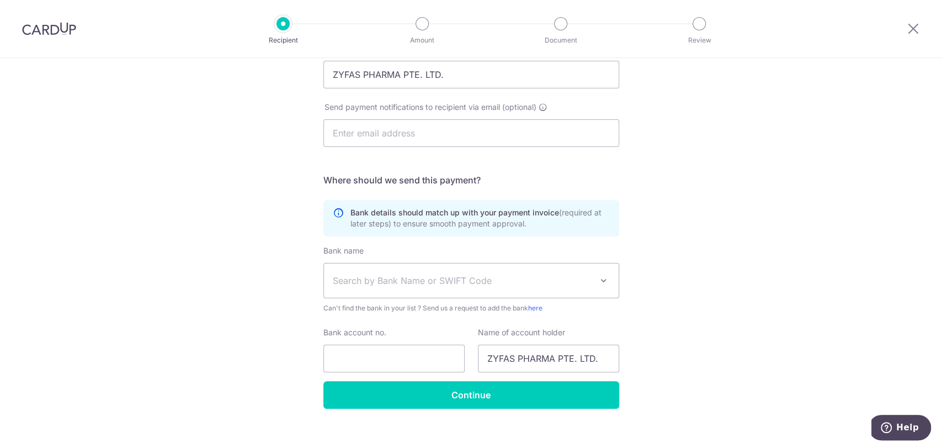
scroll to position [279, 0]
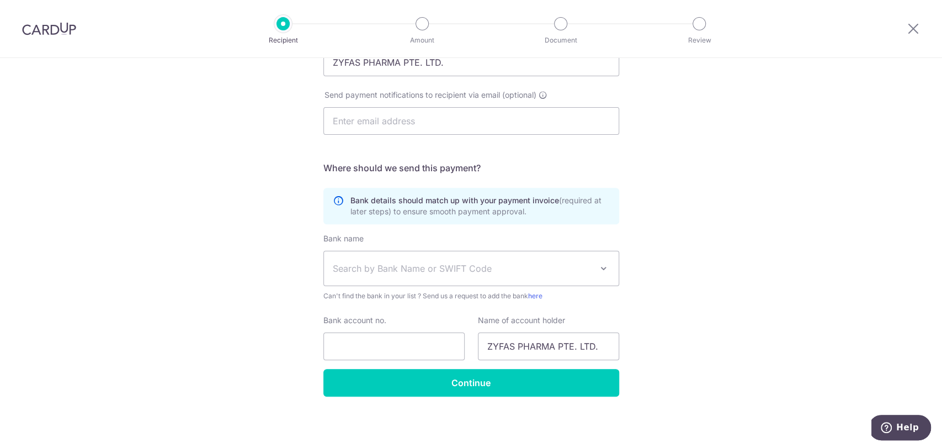
type input "200513447H"
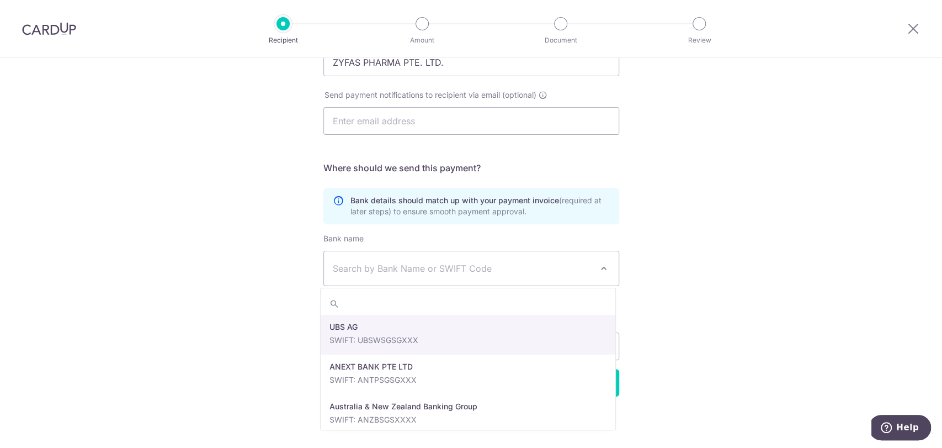
click at [486, 274] on span "Search by Bank Name or SWIFT Code" at bounding box center [471, 268] width 295 height 34
type input "DBS"
select select "6"
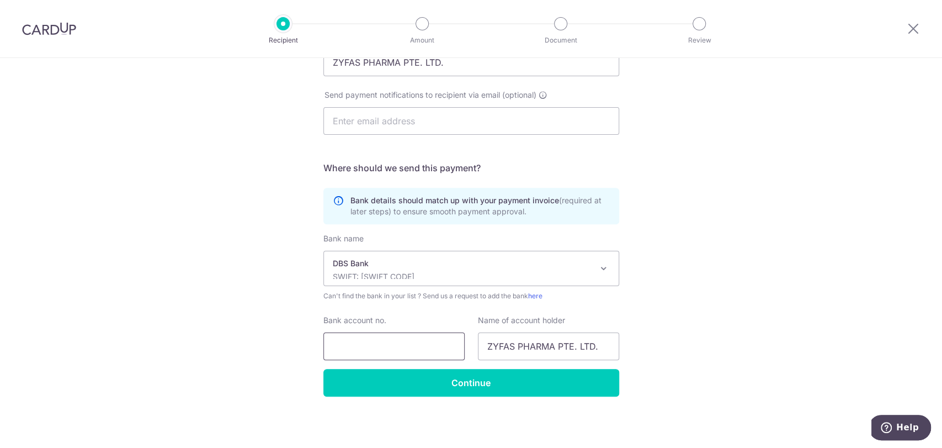
click at [422, 344] on input "Bank account no." at bounding box center [393, 346] width 141 height 28
paste input "0720215176"
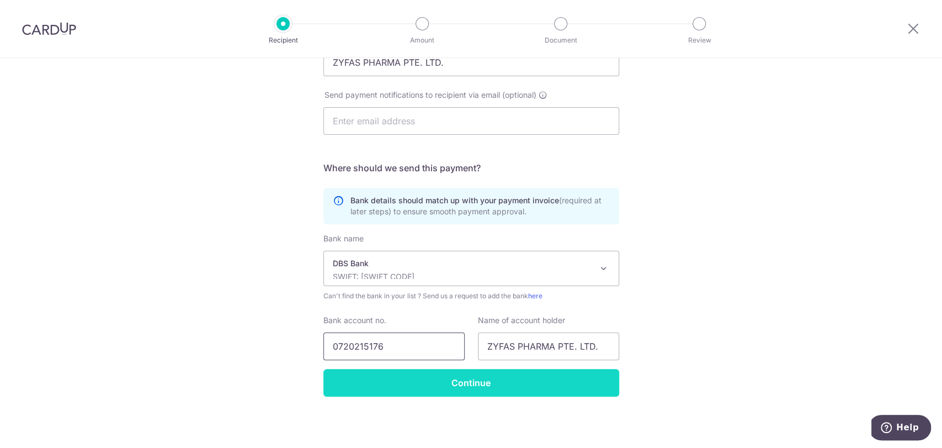
type input "0720215176"
click at [480, 379] on input "Continue" at bounding box center [471, 383] width 296 height 28
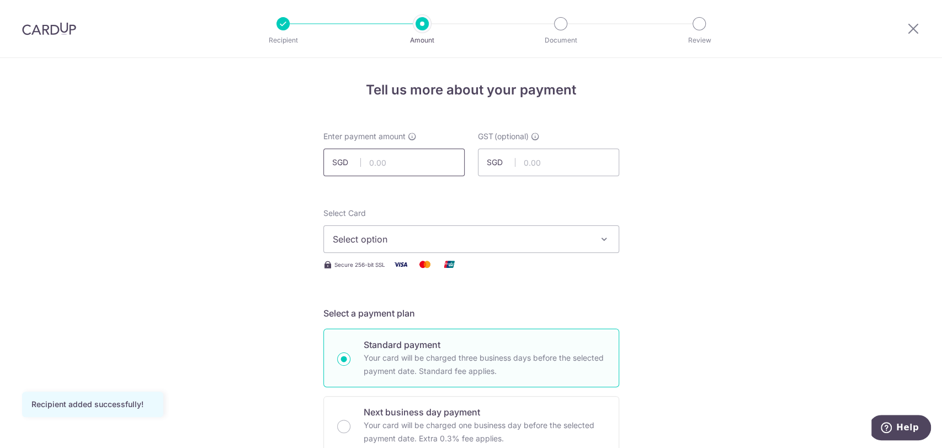
click at [413, 172] on input "text" at bounding box center [393, 162] width 141 height 28
type input "196.20"
click at [398, 242] on span "Select option" at bounding box center [461, 238] width 257 height 13
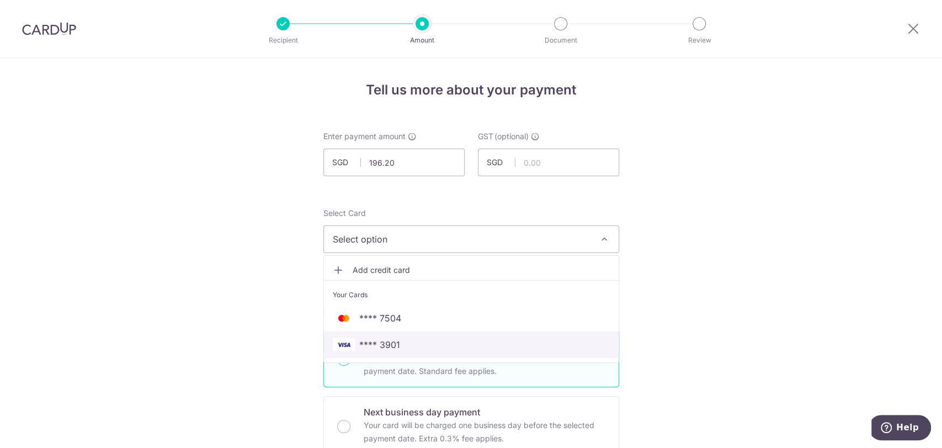
drag, startPoint x: 390, startPoint y: 345, endPoint x: 405, endPoint y: 322, distance: 27.3
click at [390, 345] on span "**** 3901" at bounding box center [379, 344] width 41 height 13
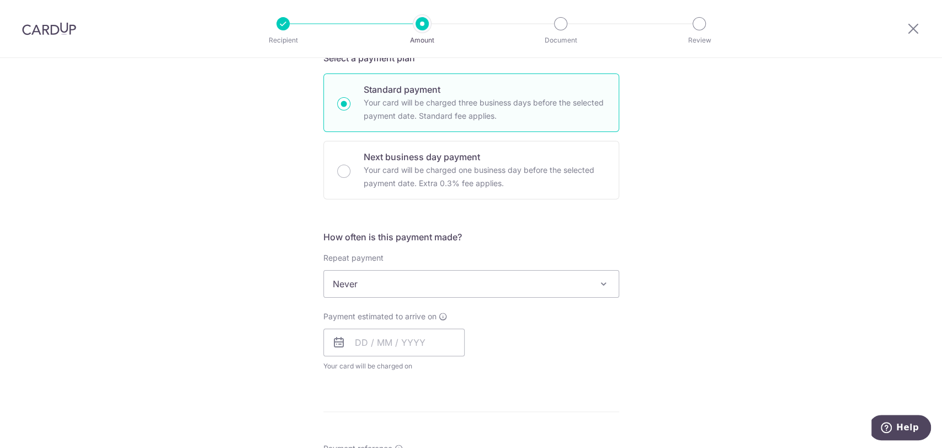
scroll to position [306, 0]
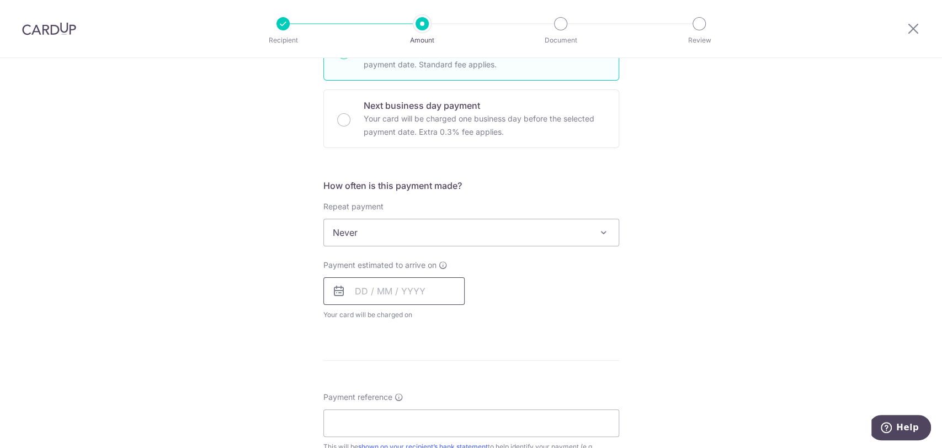
click at [391, 300] on input "text" at bounding box center [393, 291] width 141 height 28
click at [407, 407] on link "15" at bounding box center [412, 414] width 18 height 18
type input "[DATE]"
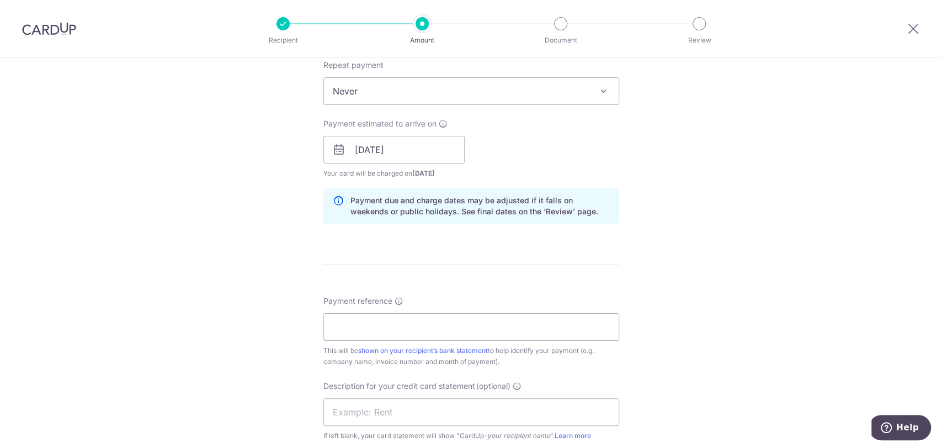
scroll to position [490, 0]
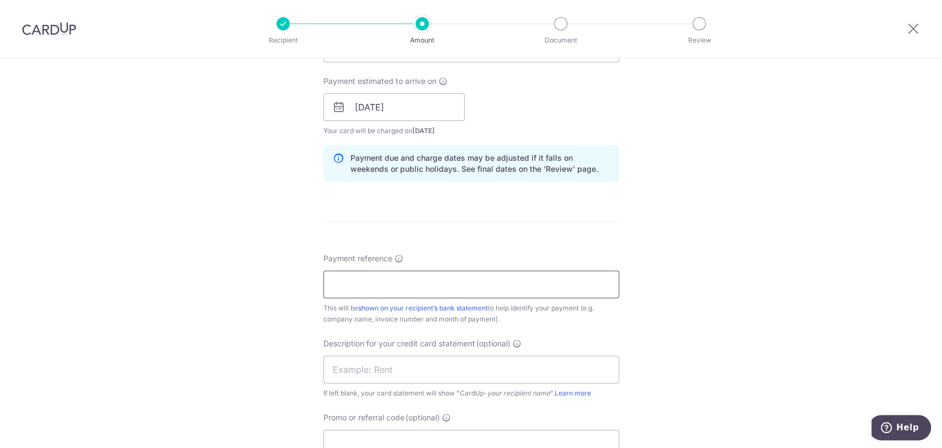
click at [429, 281] on input "Payment reference" at bounding box center [471, 284] width 296 height 28
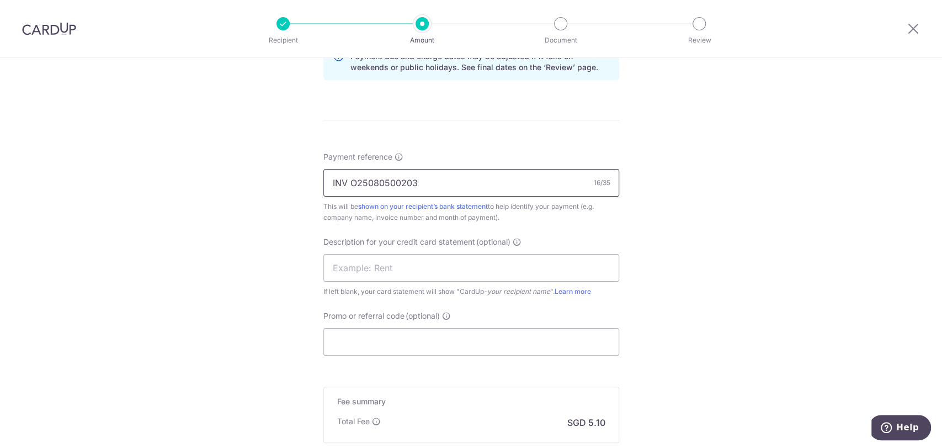
scroll to position [613, 0]
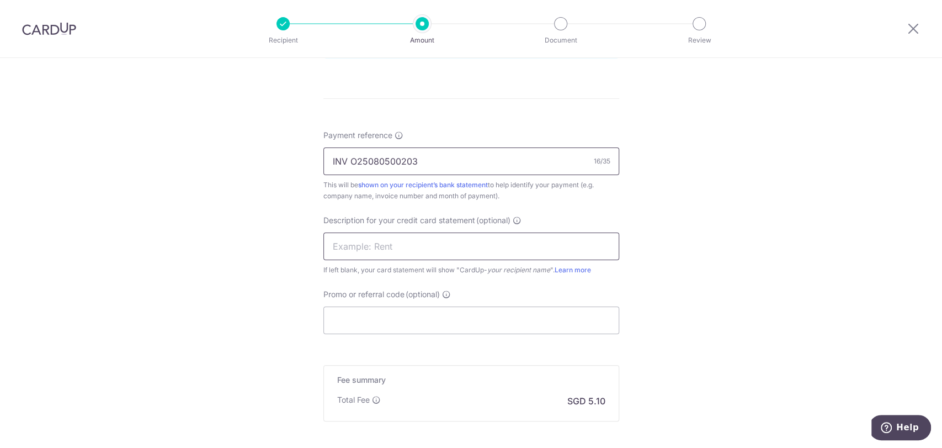
type input "INV O25080500203"
click at [463, 246] on input "text" at bounding box center [471, 246] width 296 height 28
type input "Zyfas Pharma"
click at [401, 315] on input "Promo or referral code (optional)" at bounding box center [471, 320] width 296 height 28
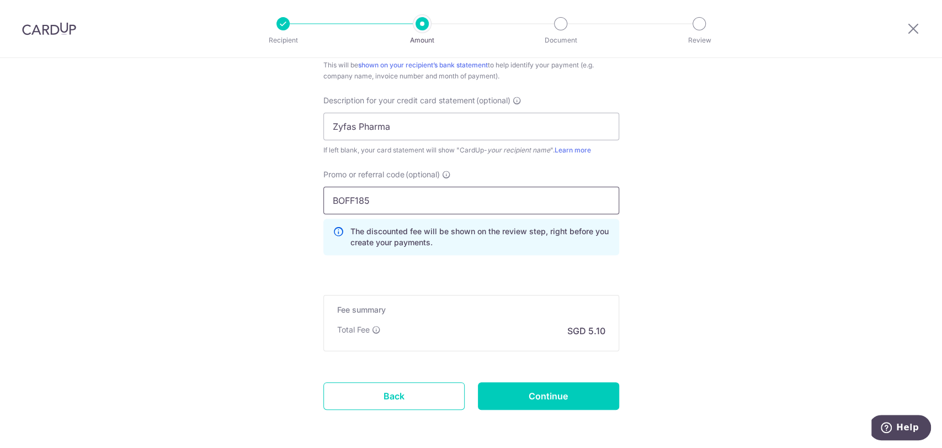
scroll to position [736, 0]
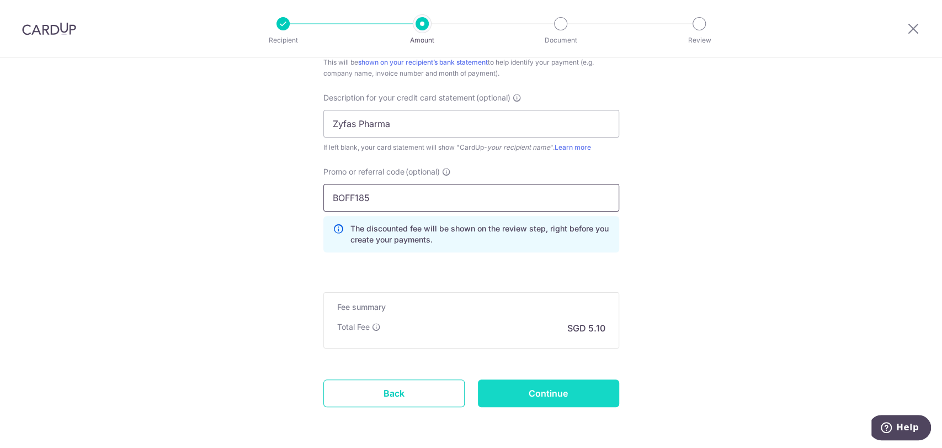
type input "BOFF185"
click at [526, 396] on input "Continue" at bounding box center [548, 393] width 141 height 28
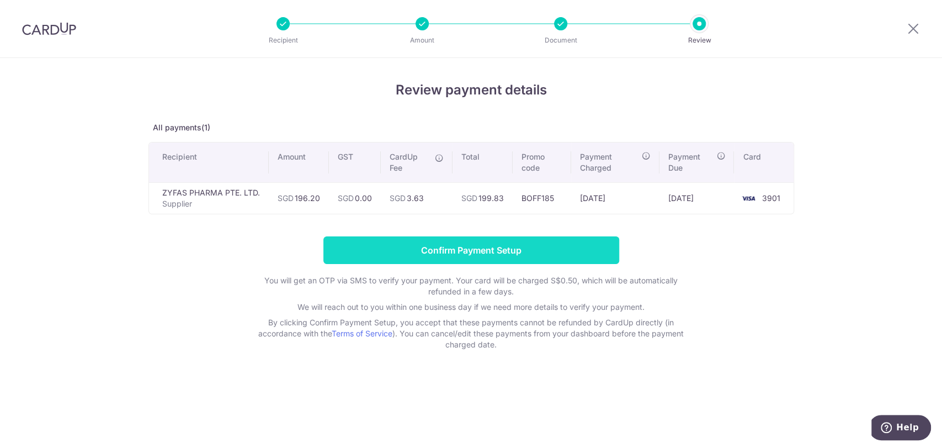
click at [487, 246] on input "Confirm Payment Setup" at bounding box center [471, 250] width 296 height 28
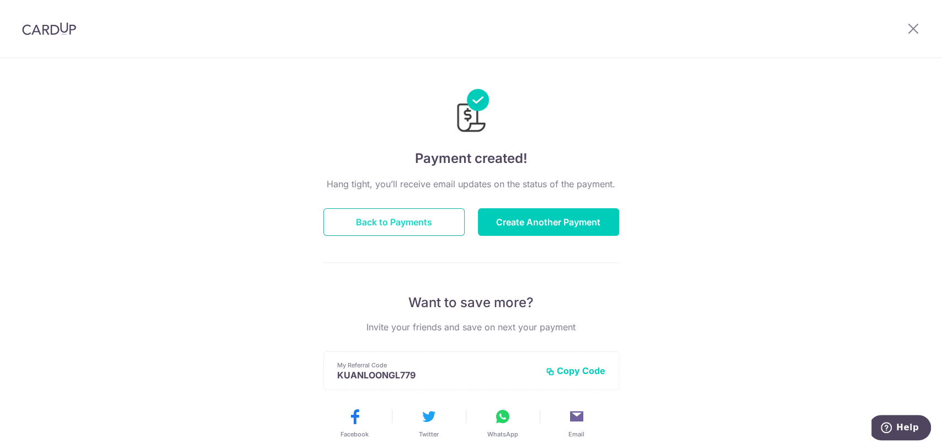
click at [413, 223] on button "Back to Payments" at bounding box center [393, 222] width 141 height 28
click at [389, 220] on button "Back to Payments" at bounding box center [393, 222] width 141 height 28
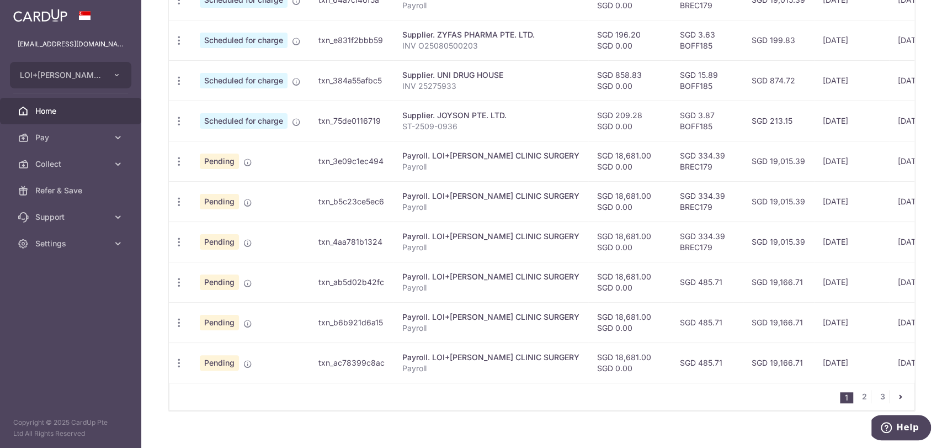
scroll to position [411, 0]
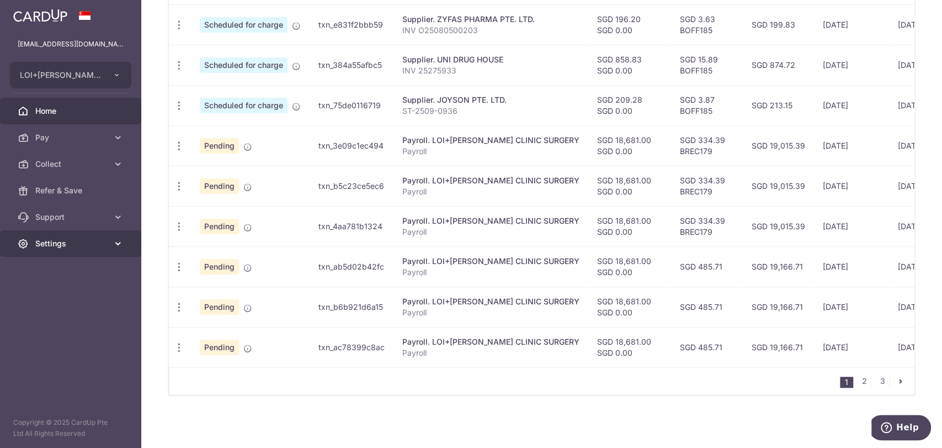
click at [58, 242] on span "Settings" at bounding box center [71, 243] width 73 height 11
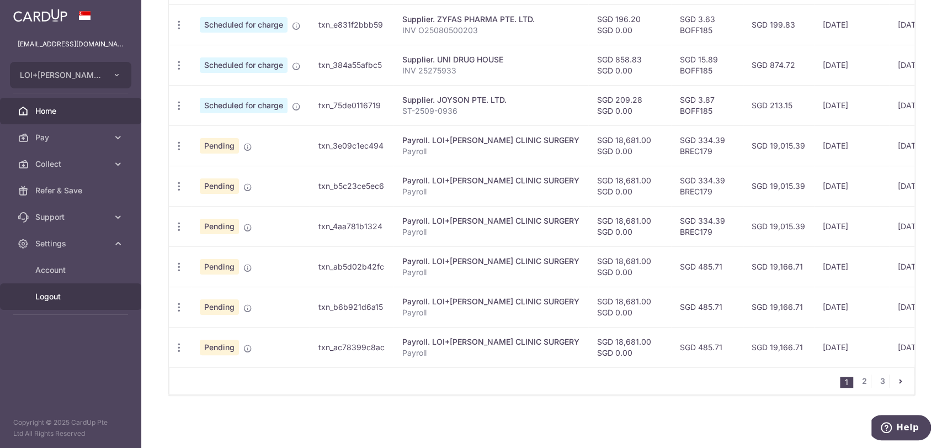
click at [52, 296] on span "Logout" at bounding box center [71, 296] width 73 height 11
